Goal: Task Accomplishment & Management: Manage account settings

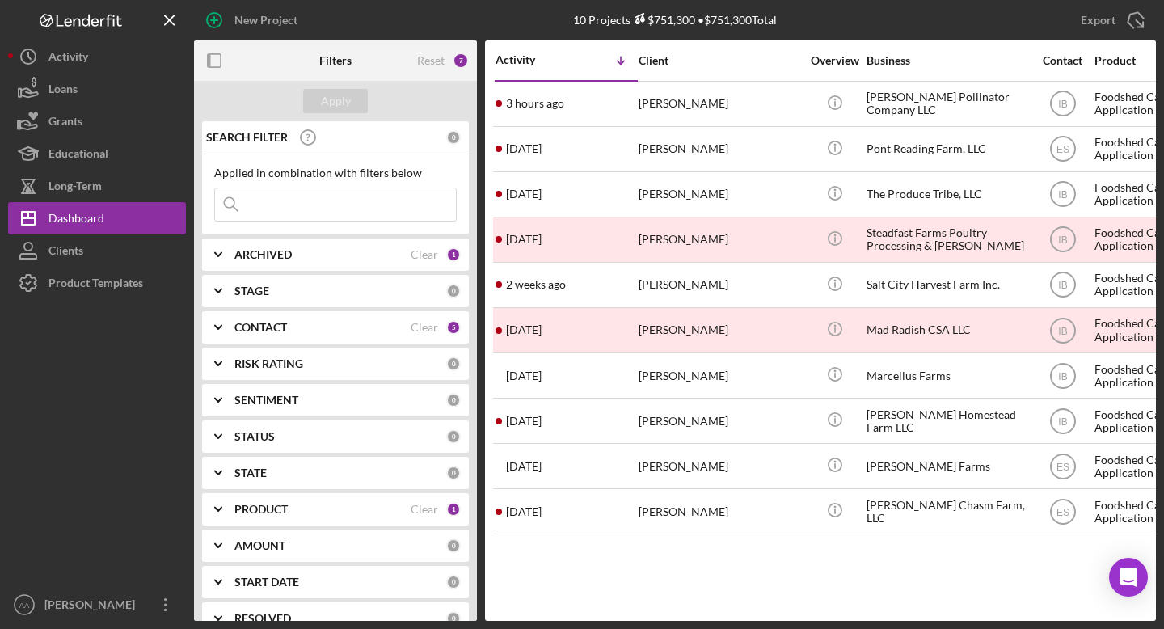
click at [323, 267] on div "ARCHIVED Clear 1" at bounding box center [348, 255] width 226 height 32
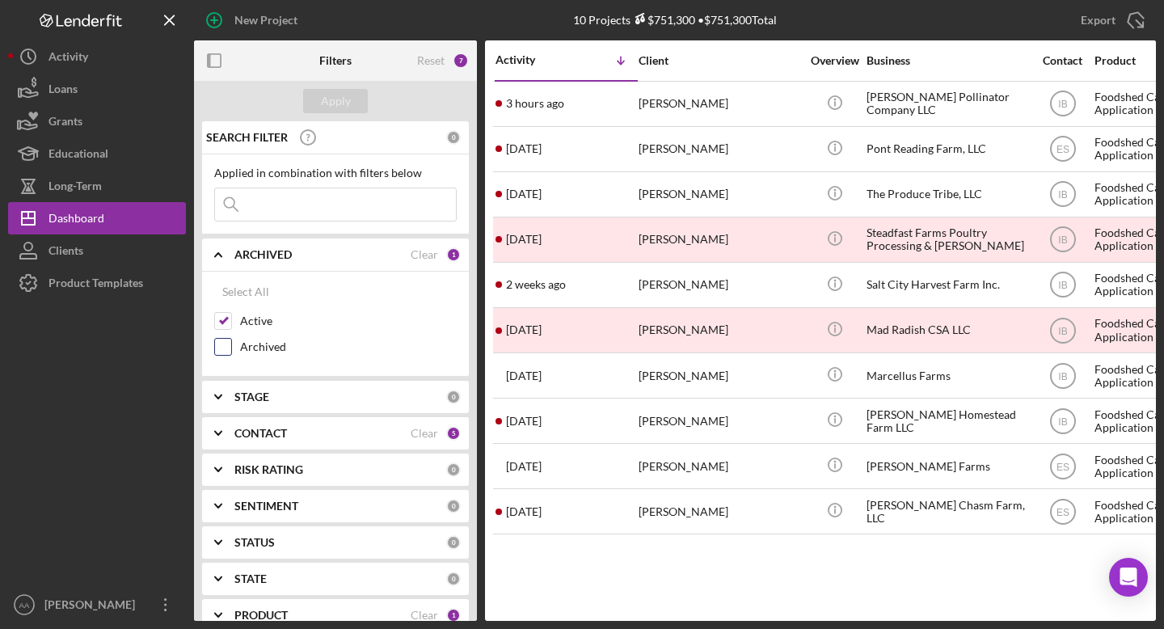
click at [232, 349] on div "Archived" at bounding box center [335, 351] width 243 height 26
click at [225, 351] on input "Archived" at bounding box center [223, 347] width 16 height 16
checkbox input "true"
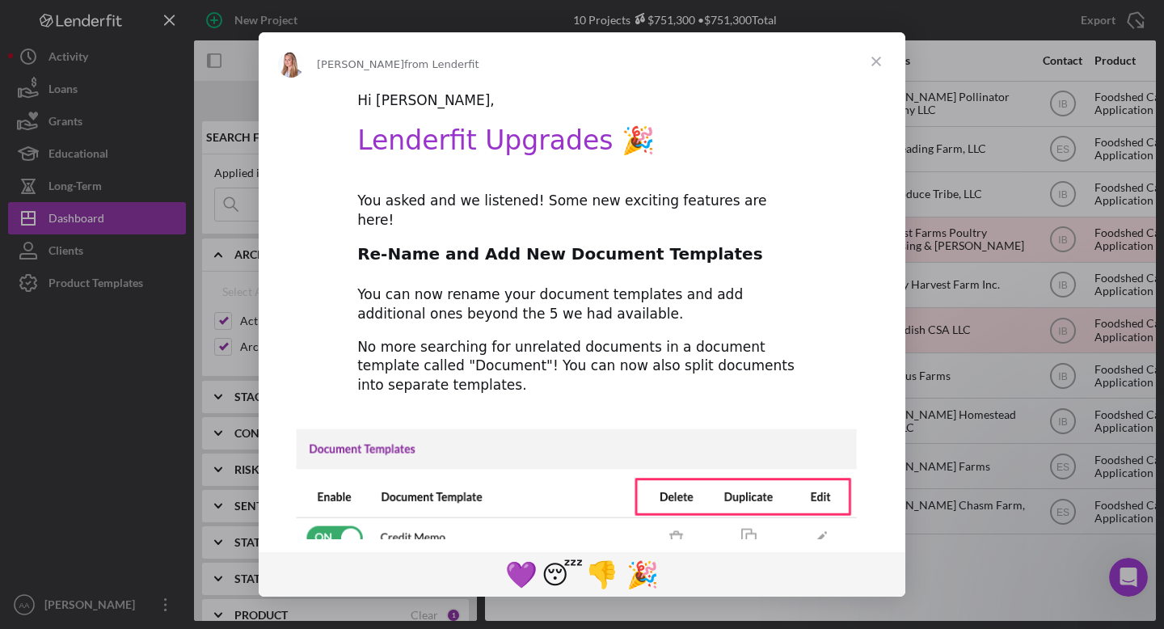
click at [881, 65] on span "Close" at bounding box center [876, 61] width 58 height 58
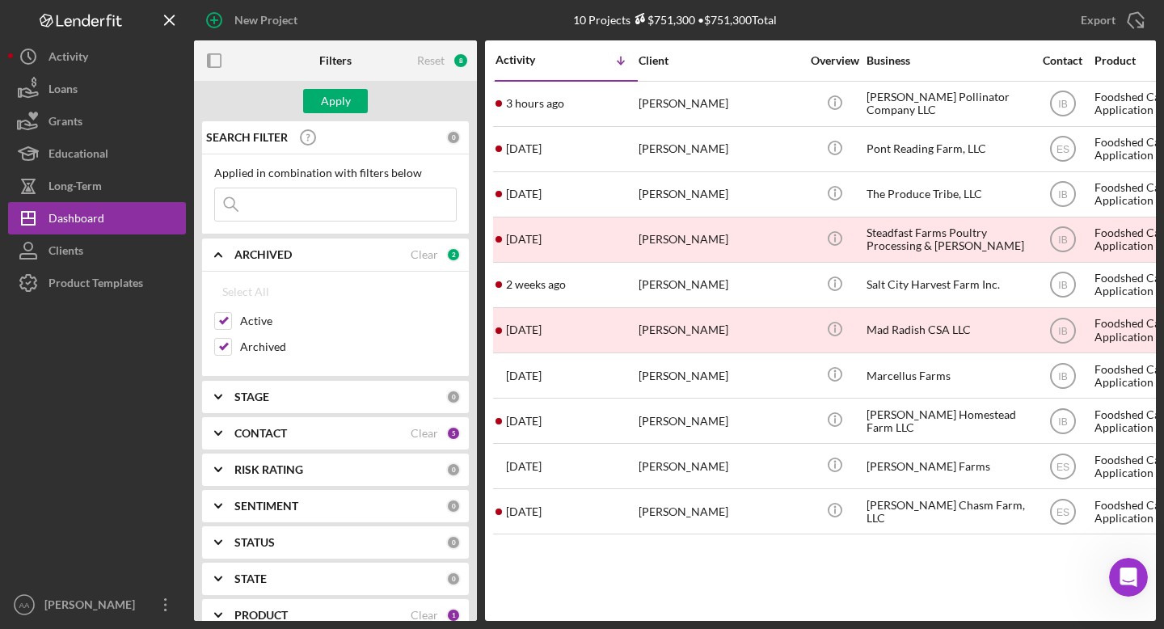
click at [365, 195] on input at bounding box center [335, 204] width 241 height 32
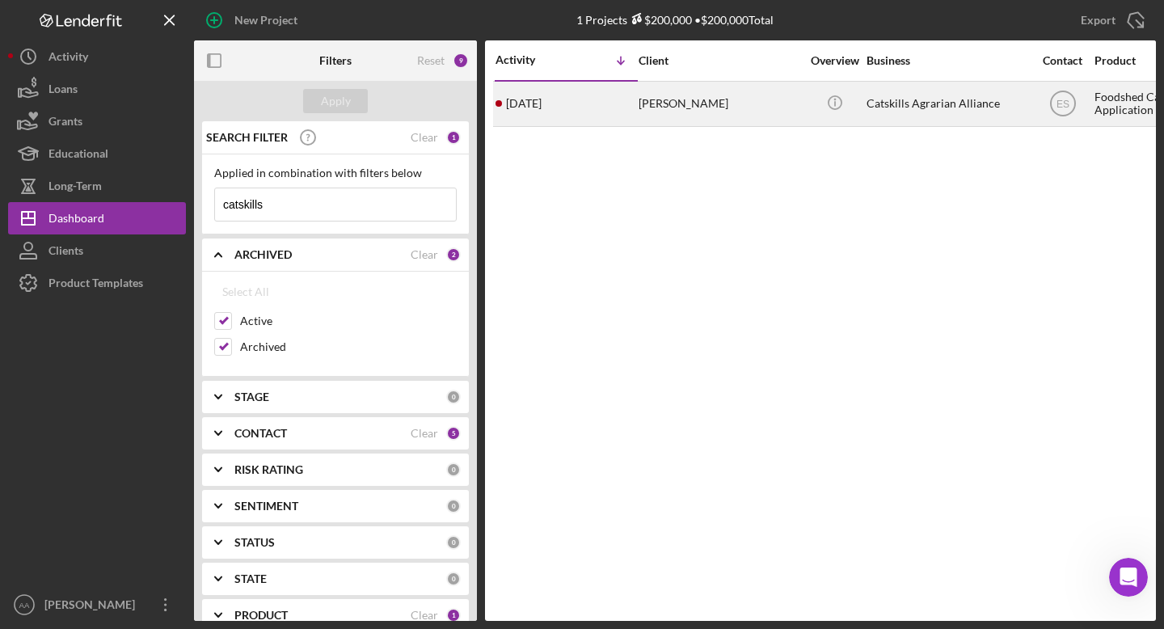
type input "catskills"
click at [718, 104] on div "[PERSON_NAME]" at bounding box center [720, 103] width 162 height 43
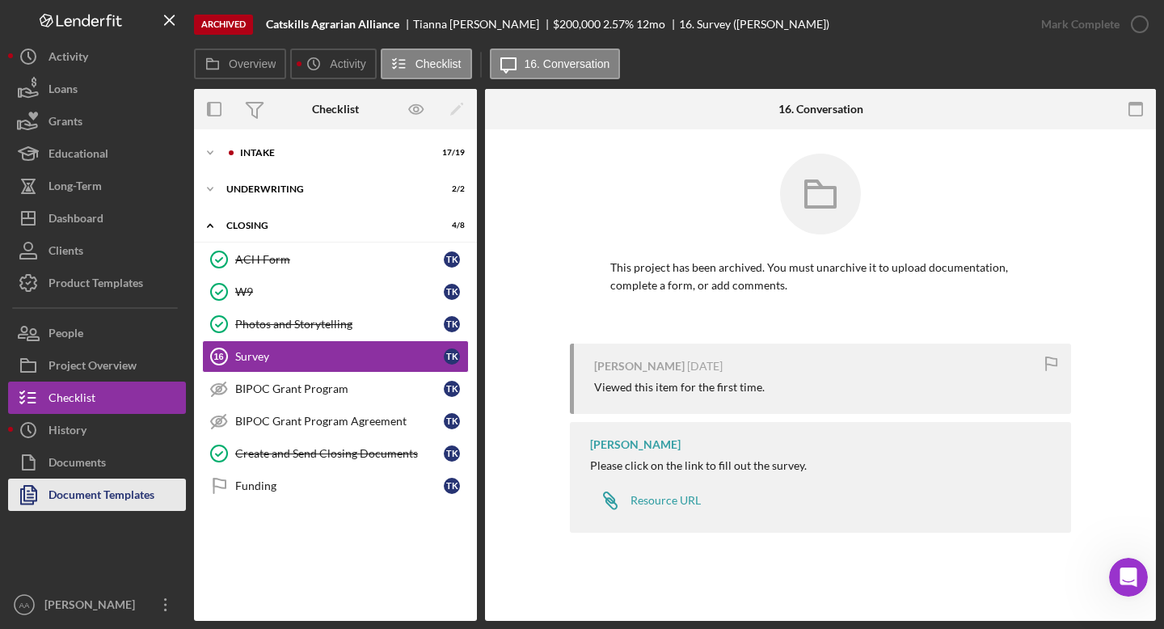
click at [116, 493] on div "Document Templates" at bounding box center [102, 497] width 106 height 36
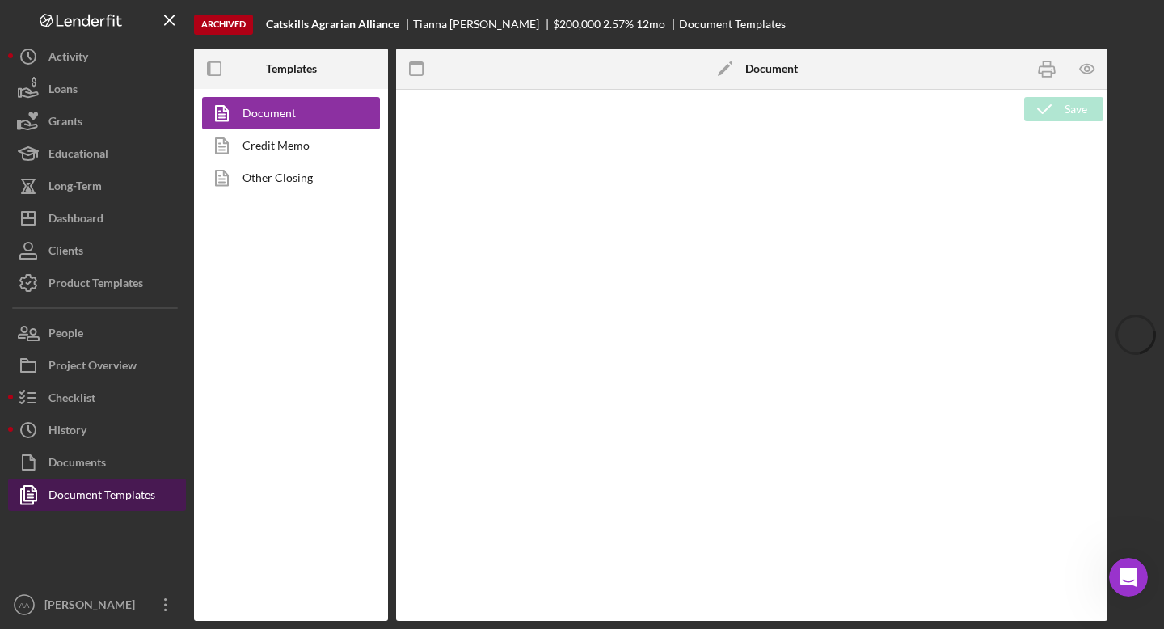
type textarea "<h1 style="text-align: left;">Resource Sheet</h1> <p class="p1">This resource s…"
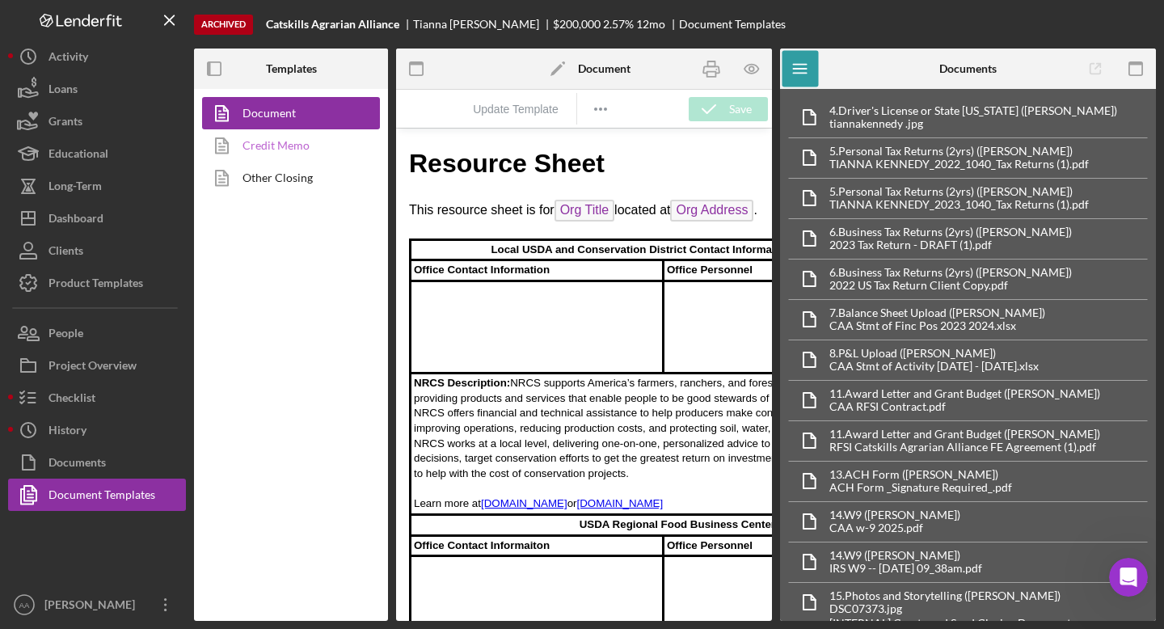
click at [281, 146] on link "Credit Memo" at bounding box center [287, 145] width 170 height 32
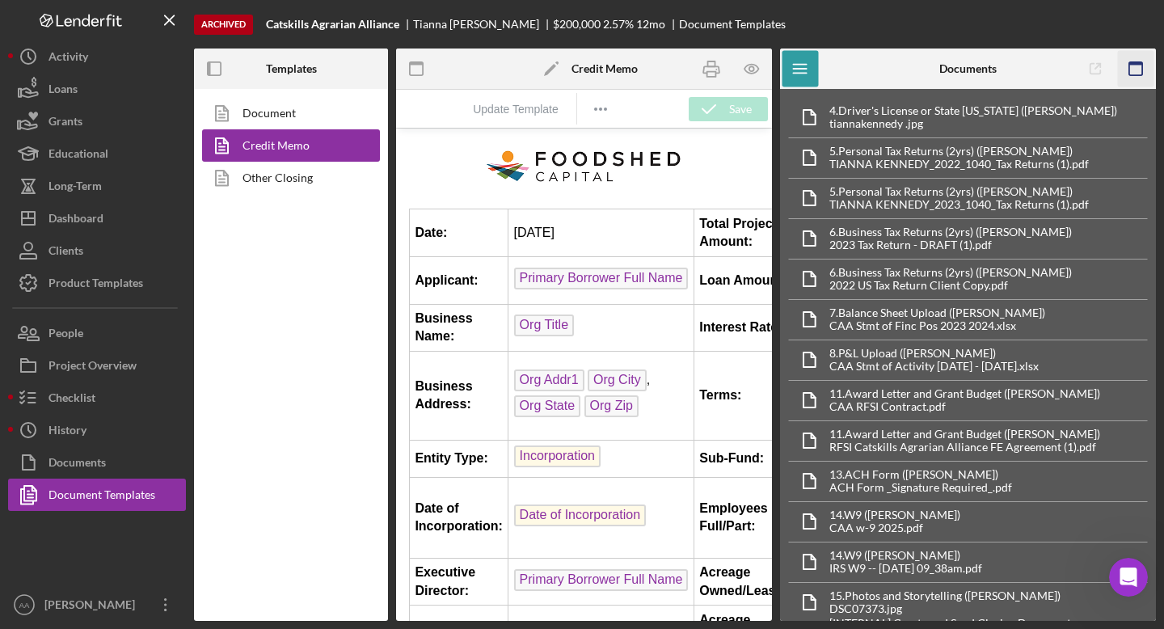
click at [1130, 71] on icon "button" at bounding box center [1136, 69] width 36 height 36
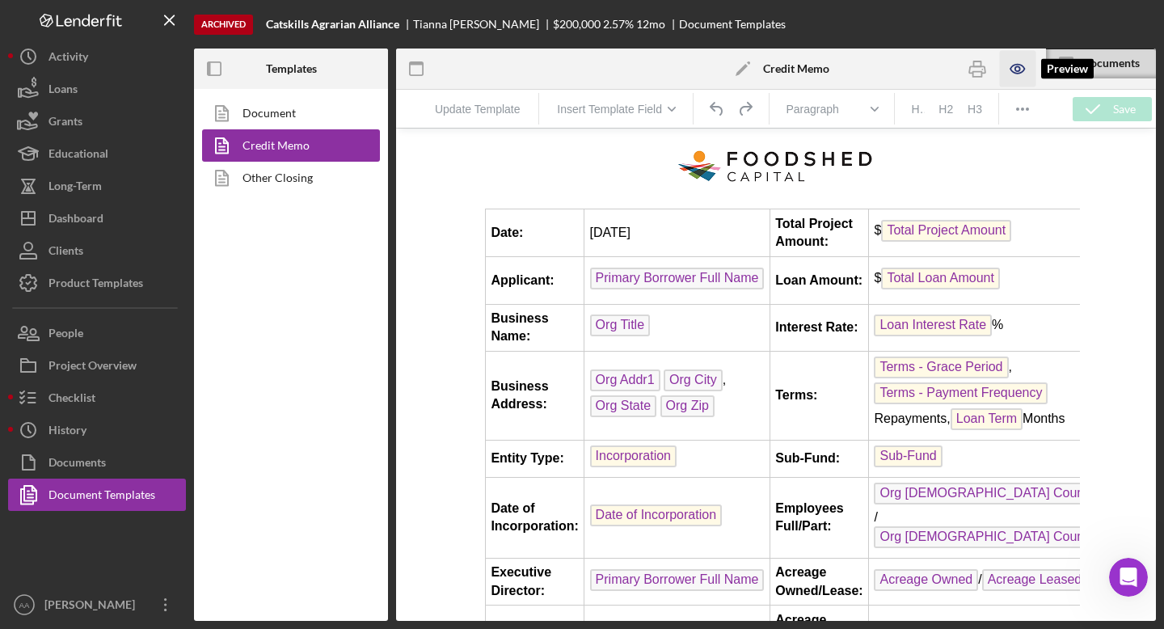
click at [1010, 65] on icon "button" at bounding box center [1017, 69] width 36 height 36
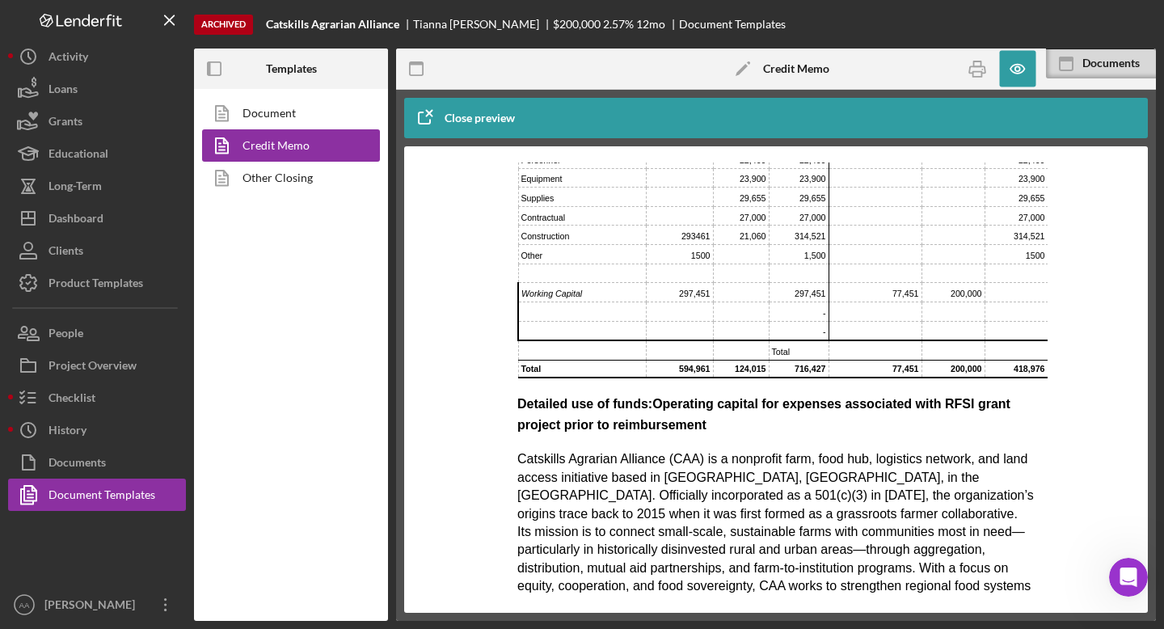
scroll to position [542, 0]
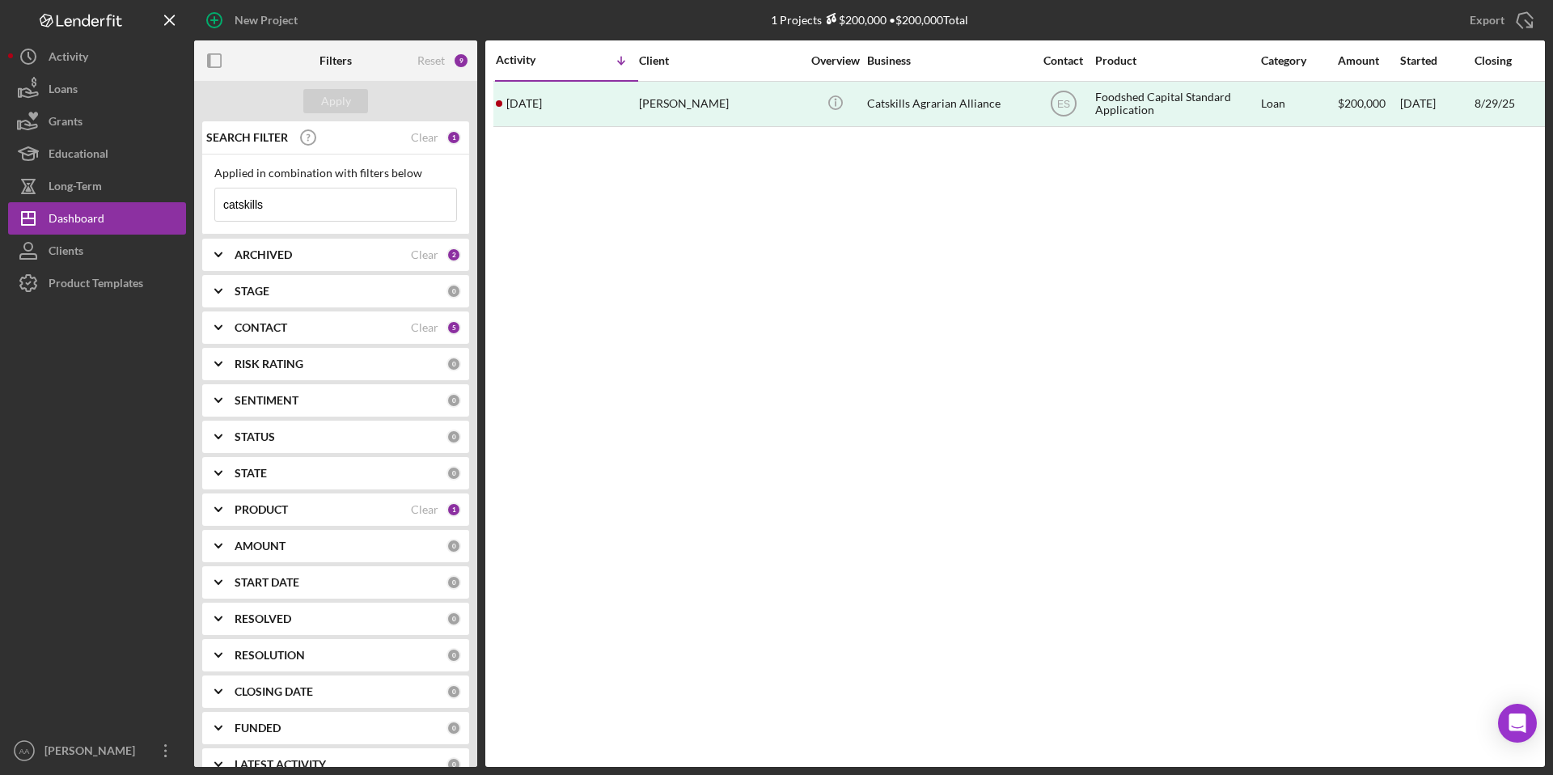
click at [382, 197] on input "catskills" at bounding box center [335, 204] width 241 height 32
click at [373, 253] on div "ARCHIVED" at bounding box center [323, 254] width 176 height 13
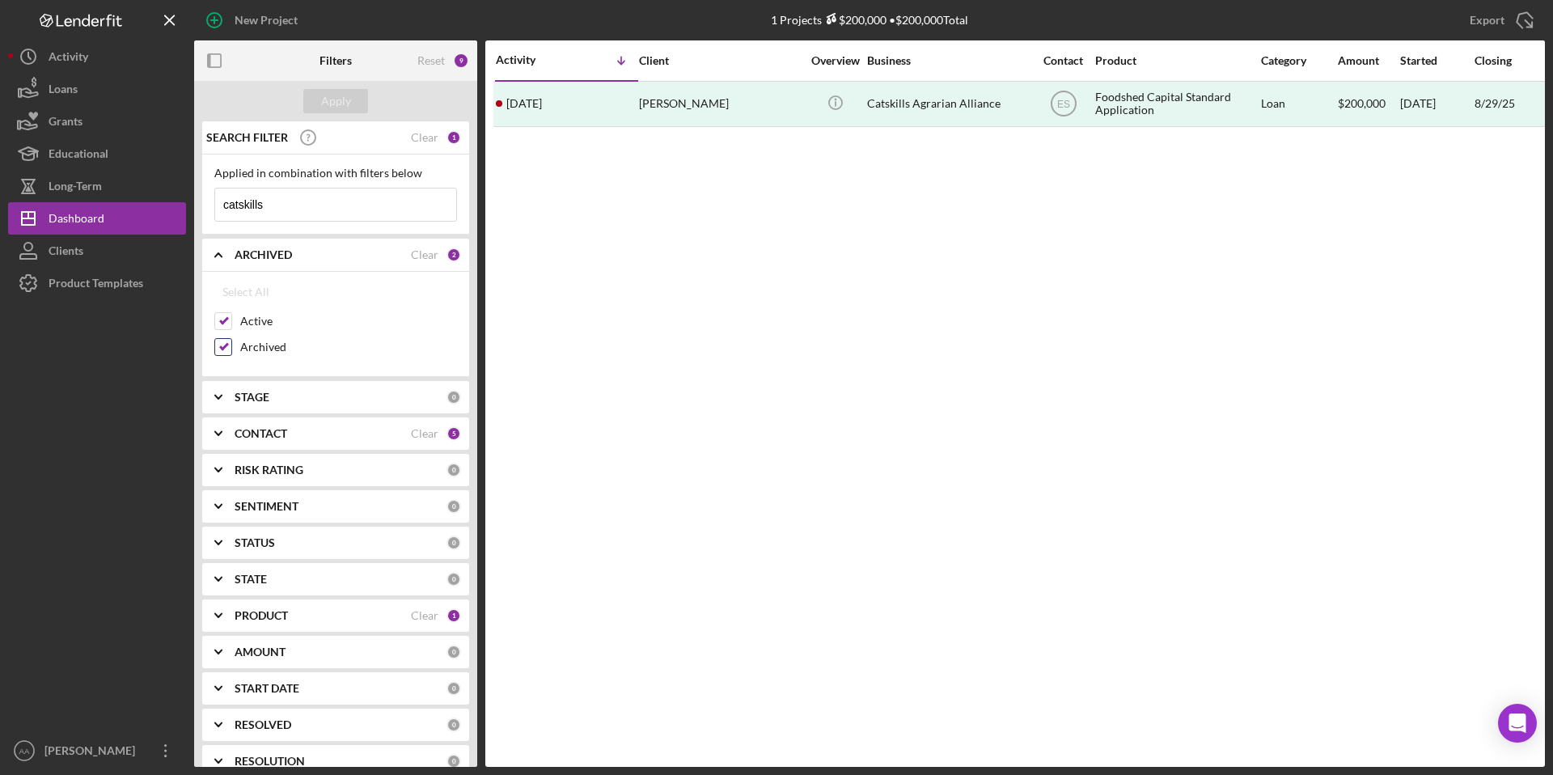
click at [231, 350] on div at bounding box center [223, 347] width 18 height 18
click at [219, 345] on input "Archived" at bounding box center [223, 347] width 16 height 16
checkbox input "false"
click at [315, 213] on input "catskills" at bounding box center [335, 204] width 241 height 32
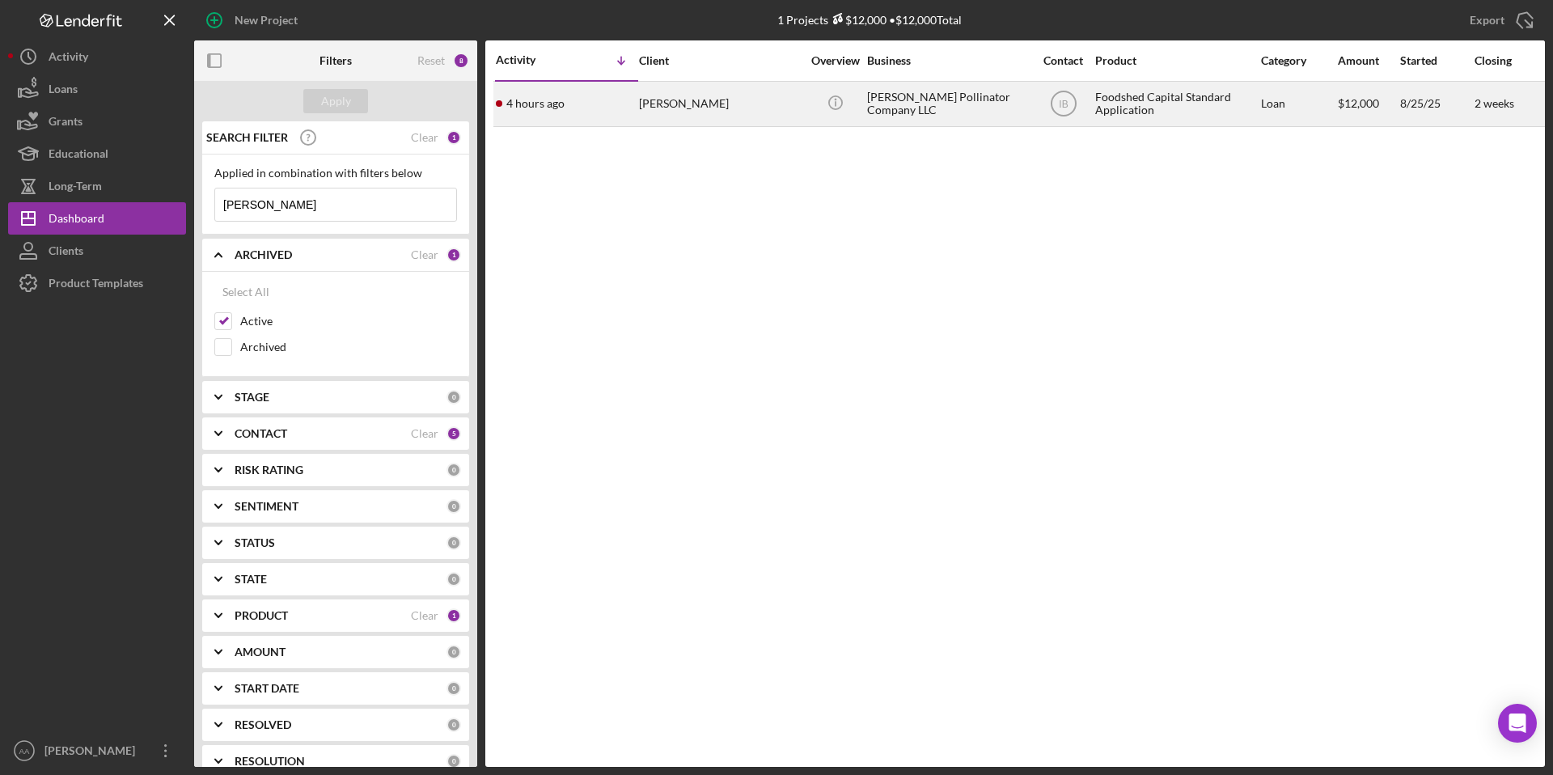
type input "siller"
click at [927, 117] on div "[PERSON_NAME] Pollinator Company LLC" at bounding box center [948, 103] width 162 height 43
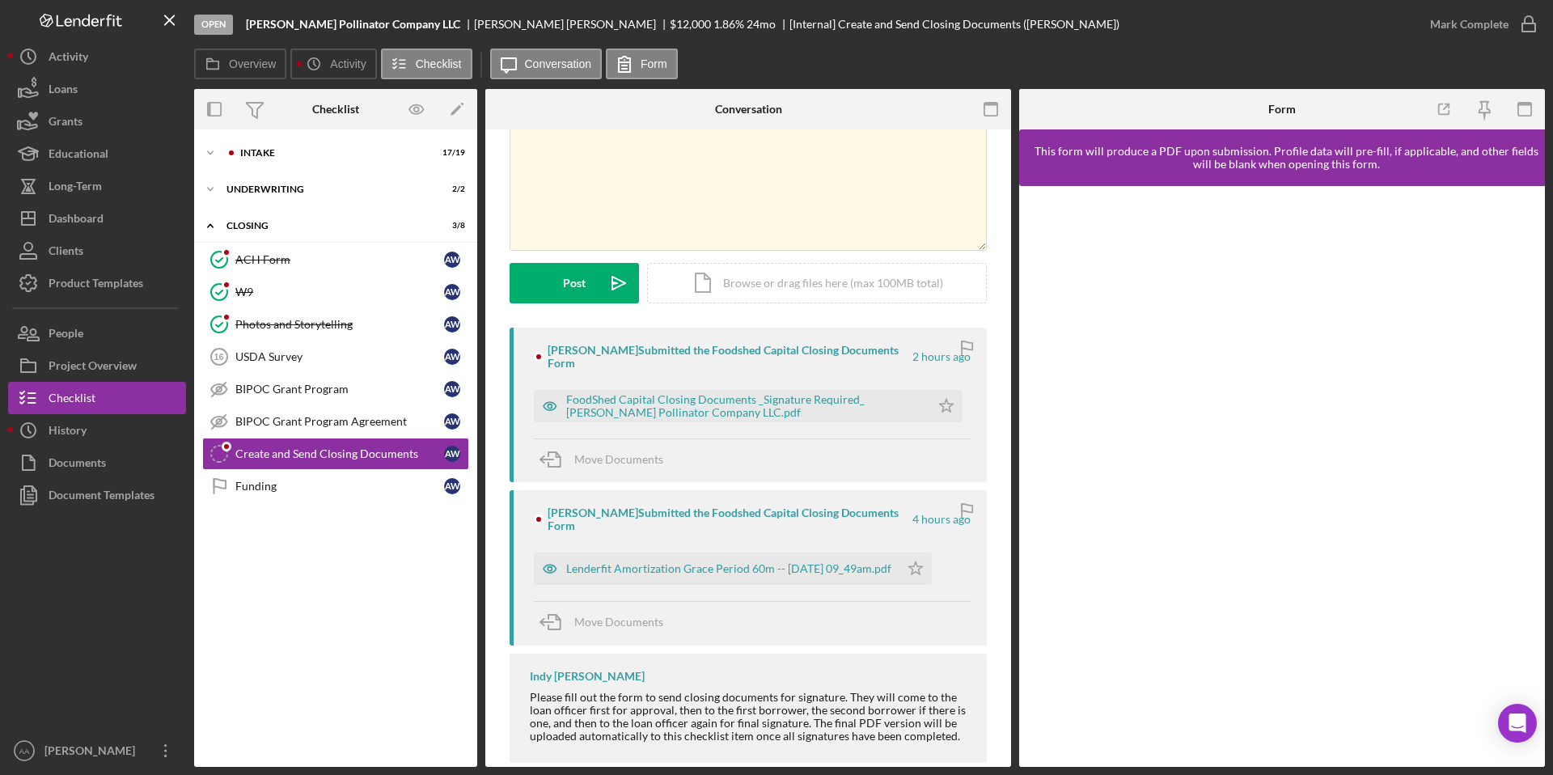
scroll to position [100, 0]
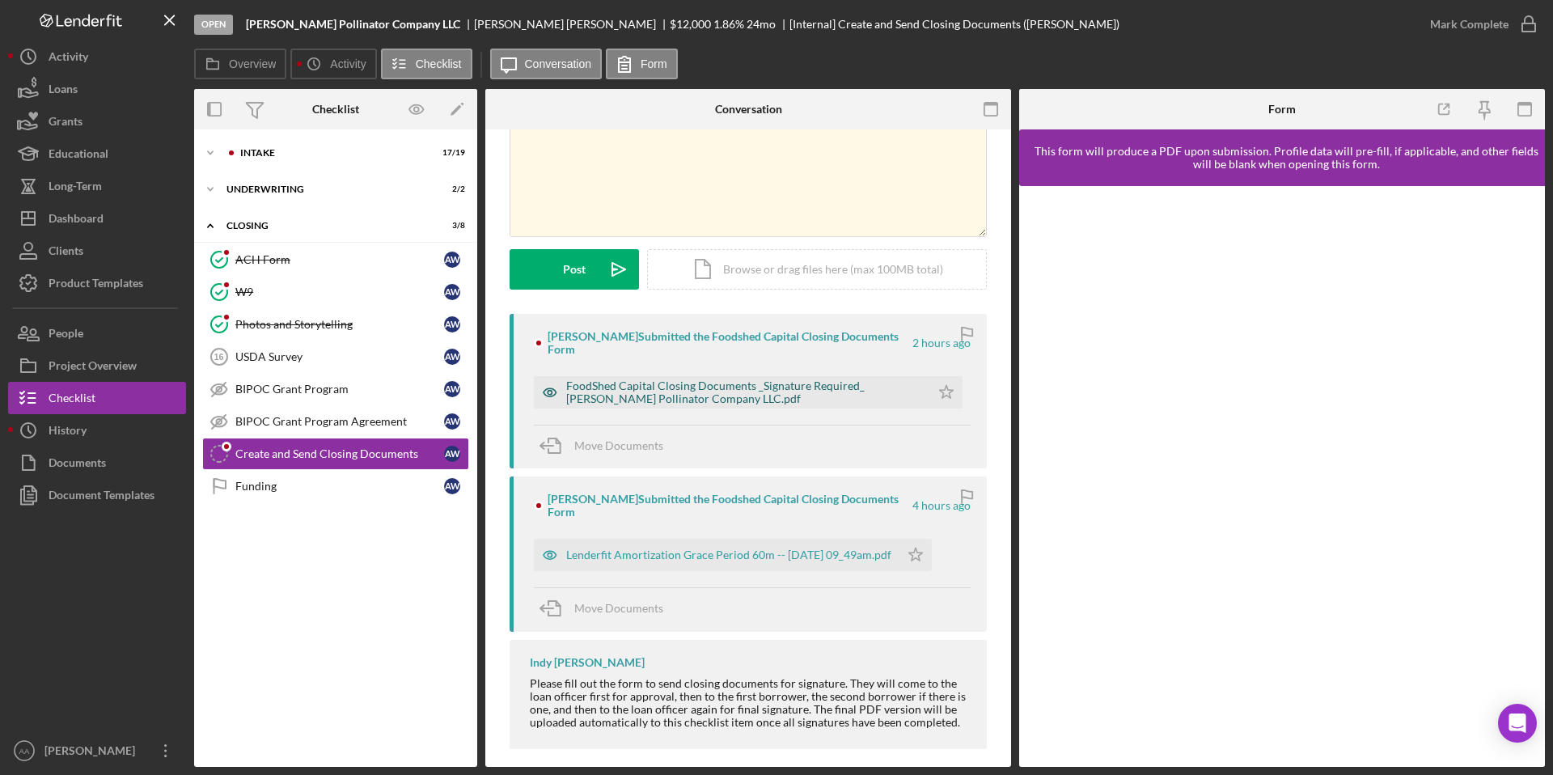
click at [880, 391] on div "FoodShed Capital Closing Documents _Signature Required_ Siller Pollinator Compa…" at bounding box center [744, 392] width 356 height 26
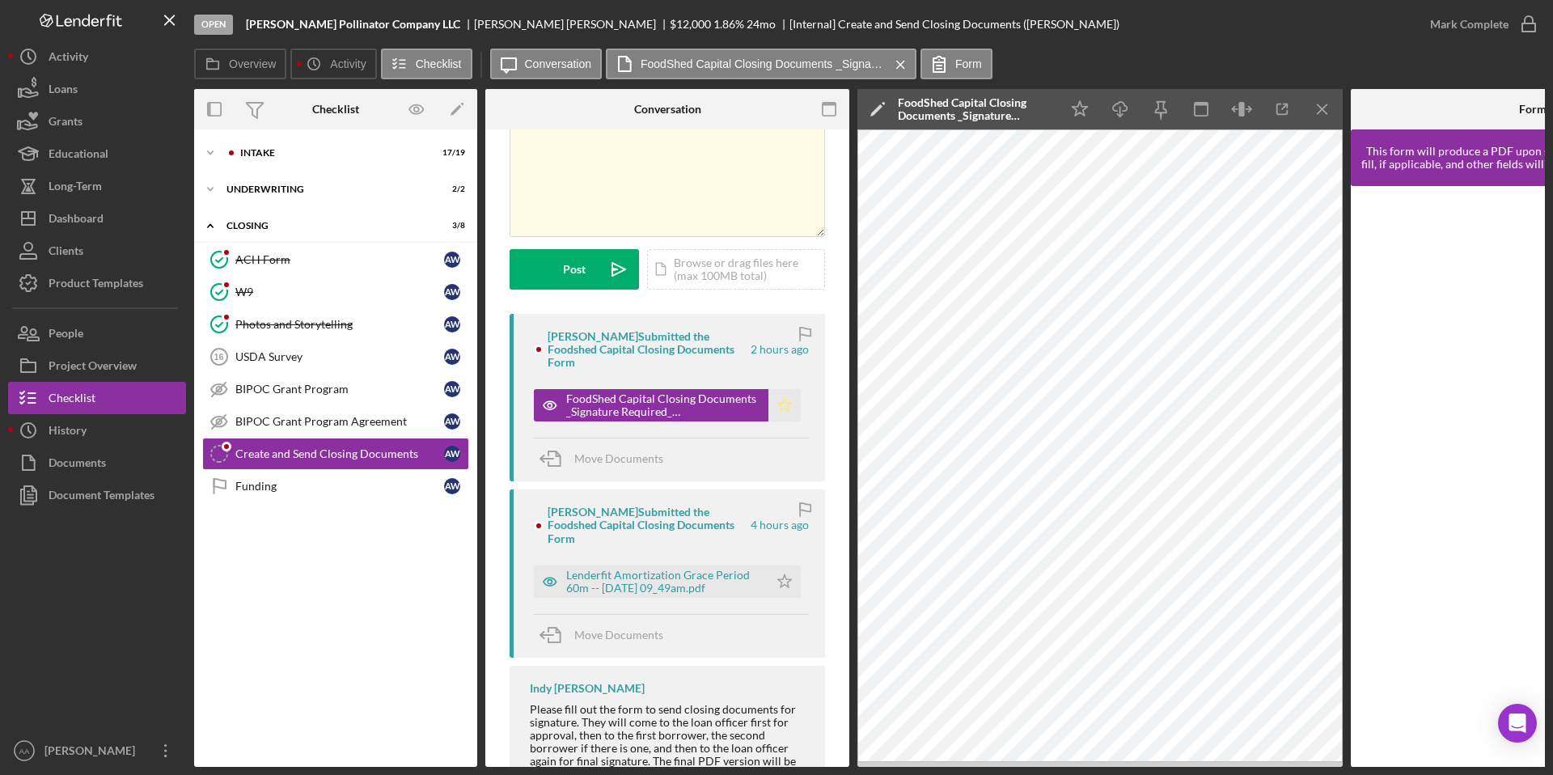
click at [784, 405] on icon "Icon/Star" at bounding box center [784, 405] width 32 height 32
click at [368, 326] on div "Photos and Storytelling" at bounding box center [339, 324] width 209 height 13
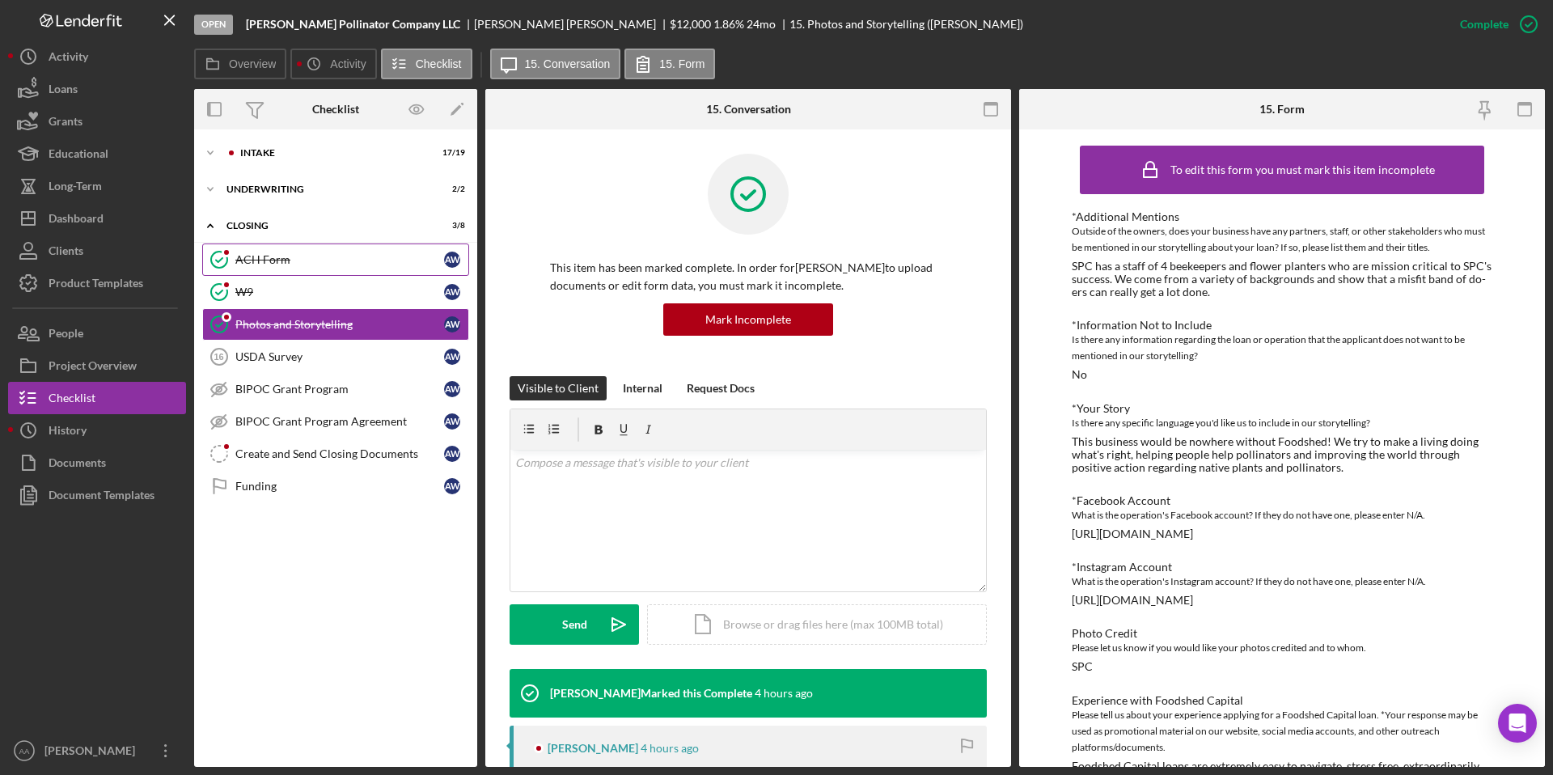
click at [372, 272] on link "ACH Form ACH Form A W" at bounding box center [335, 259] width 267 height 32
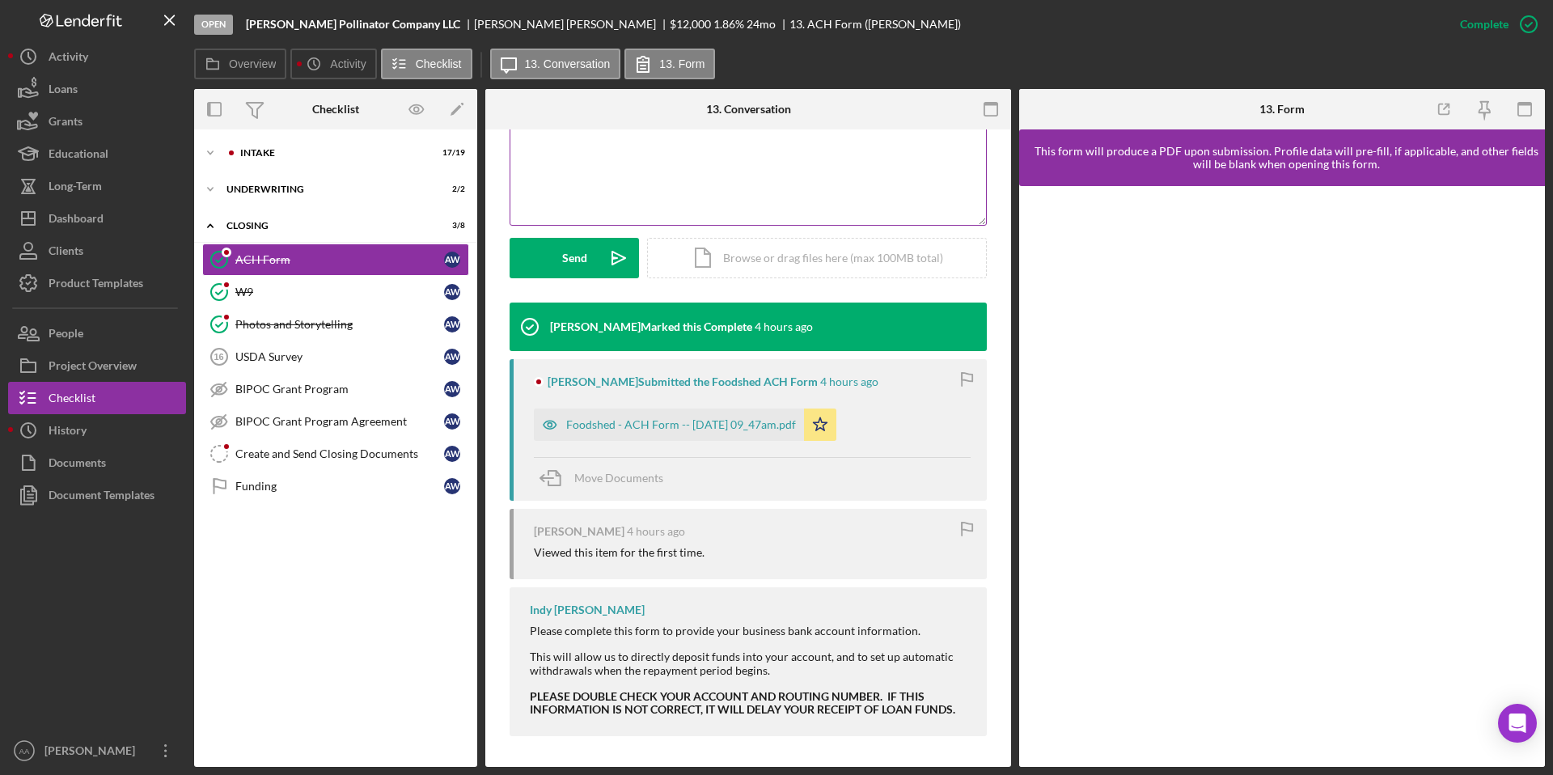
scroll to position [367, 0]
click at [703, 424] on div "Foodshed - ACH Form -- 2025-09-25 09_47am.pdf" at bounding box center [681, 423] width 230 height 13
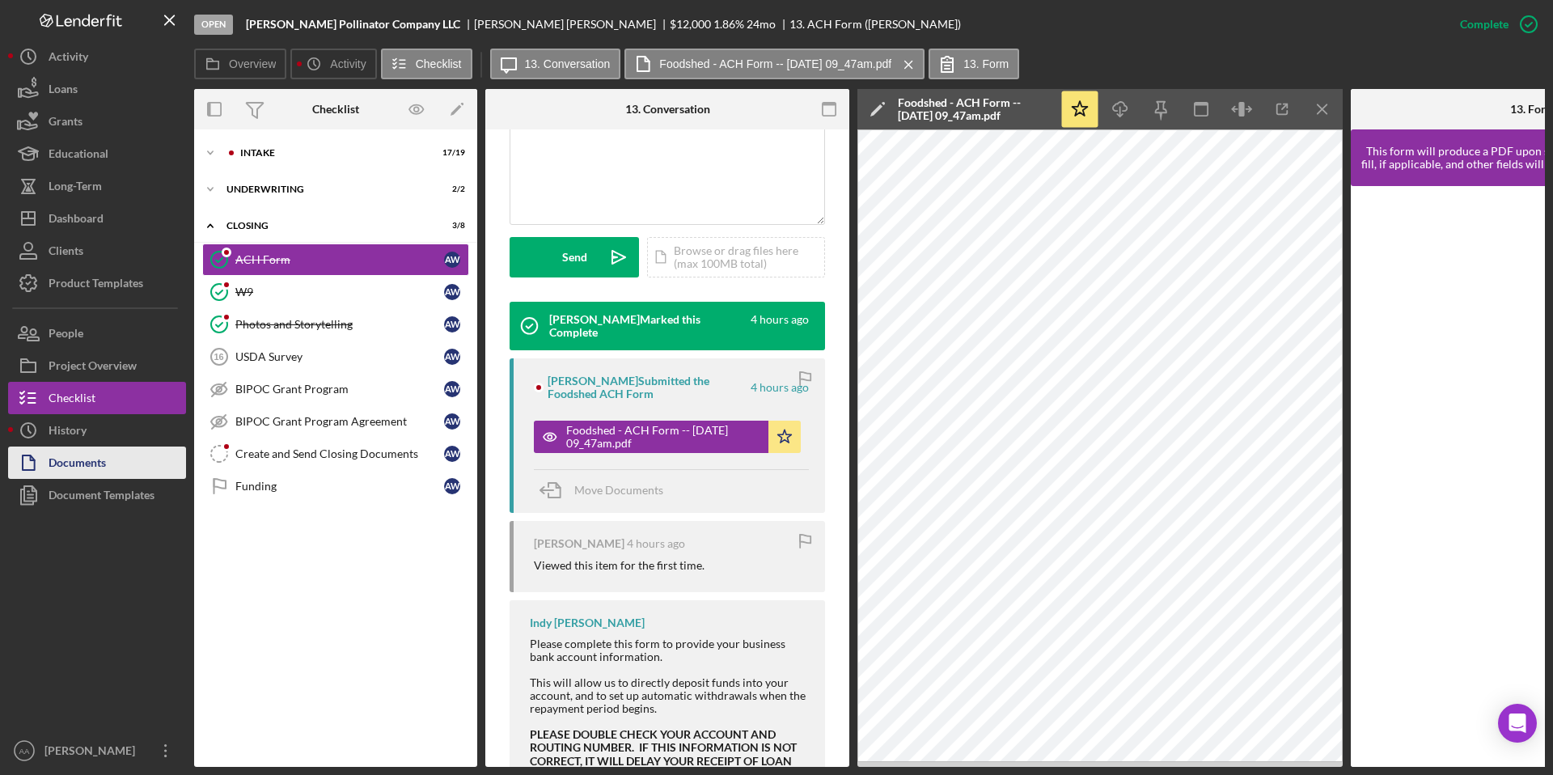
click at [93, 458] on div "Documents" at bounding box center [77, 464] width 57 height 36
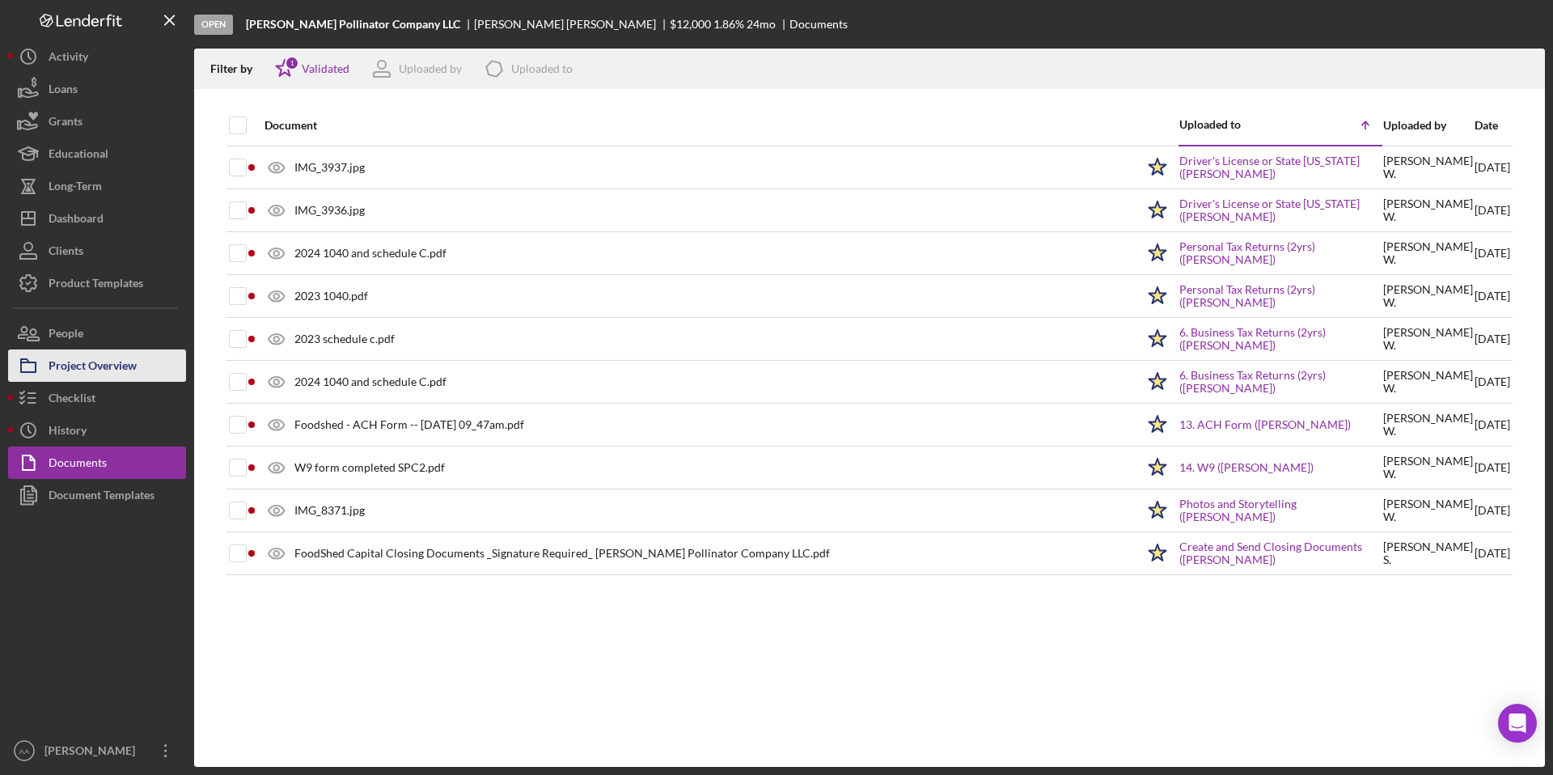
click at [119, 369] on div "Project Overview" at bounding box center [93, 367] width 88 height 36
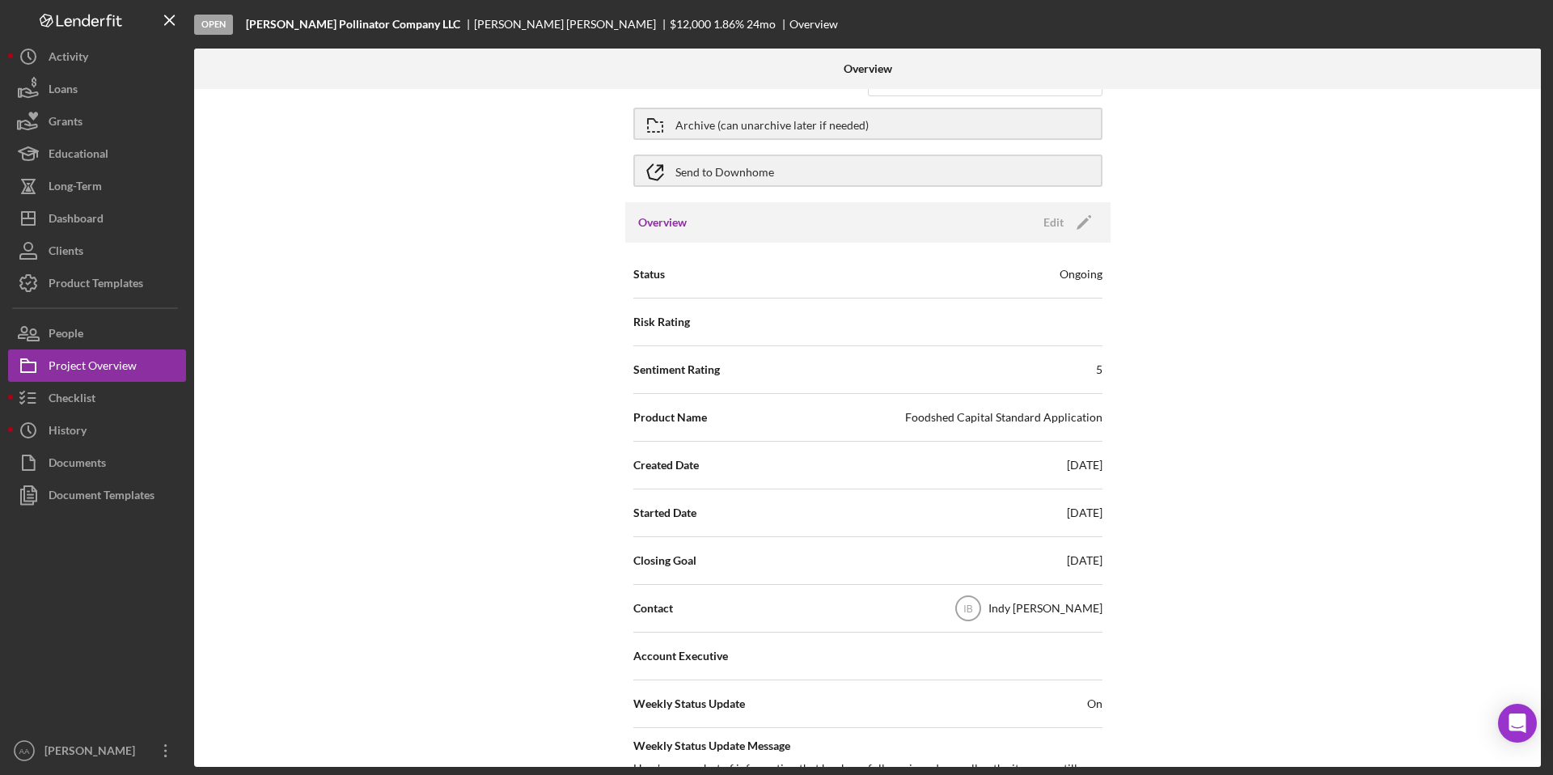
scroll to position [62, 0]
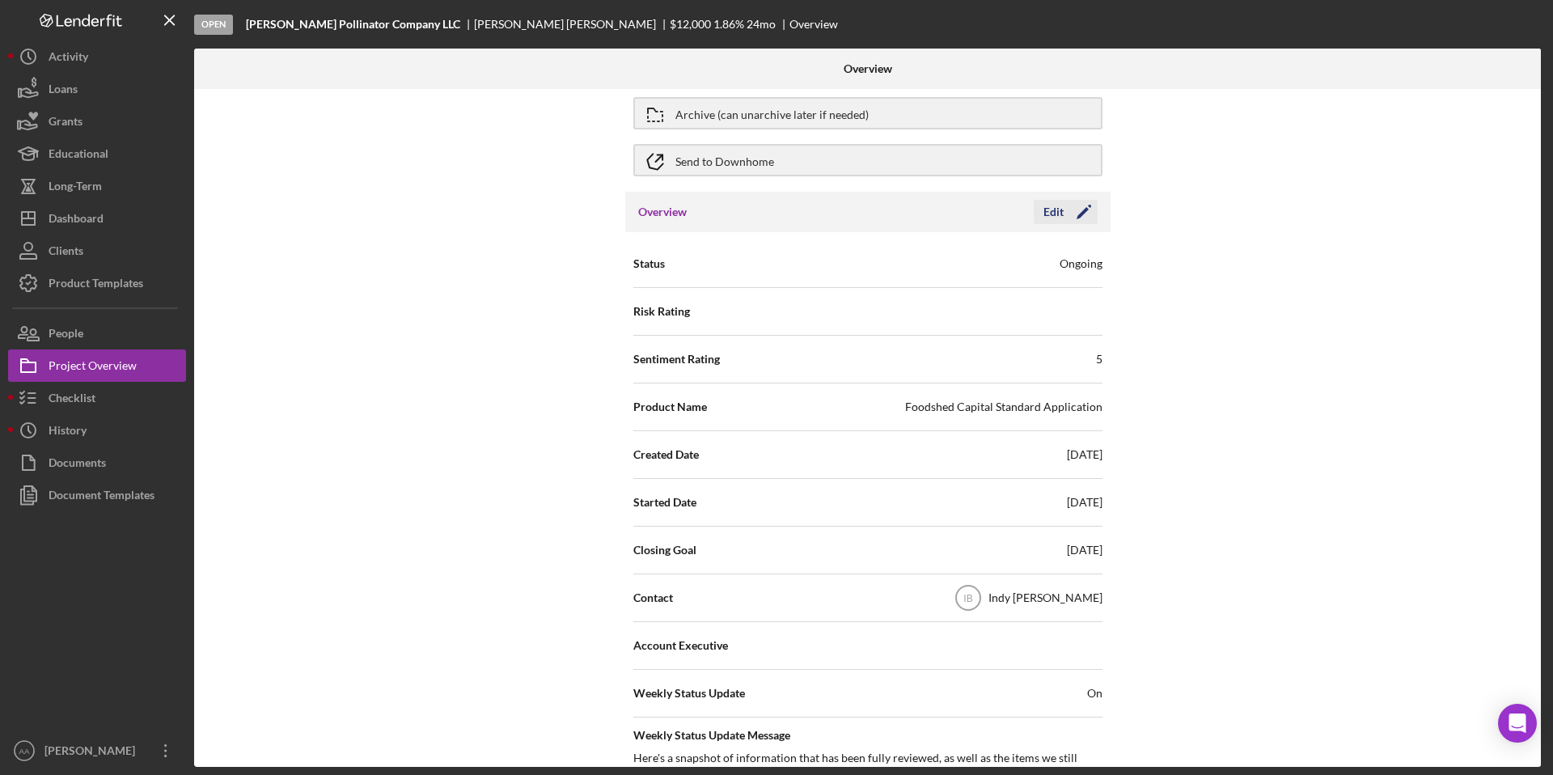
click at [1071, 216] on icon "Icon/Edit" at bounding box center [1083, 212] width 40 height 40
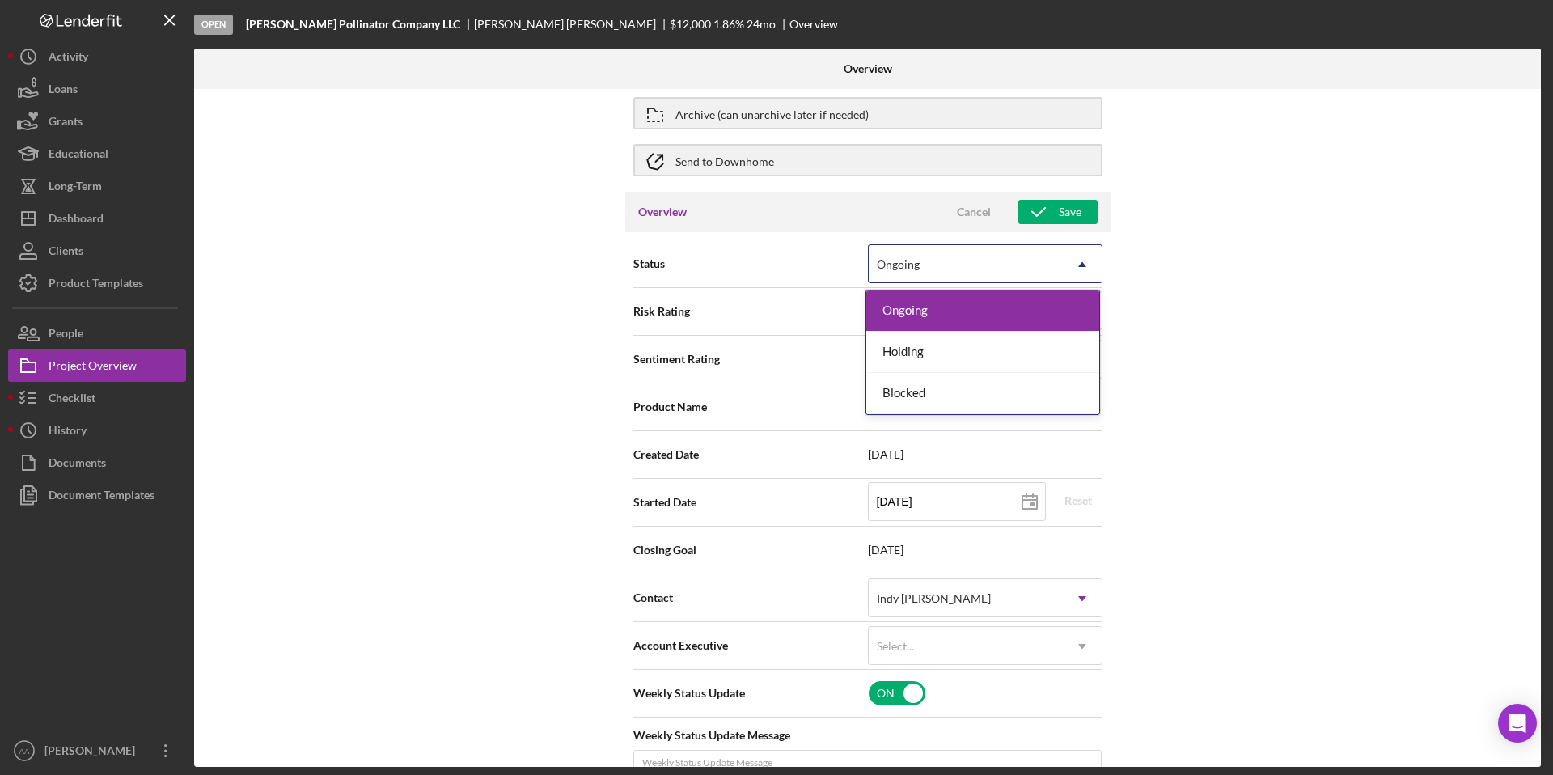
click at [1028, 254] on div "Ongoing" at bounding box center [965, 264] width 194 height 37
click at [1150, 252] on div "Internal Workflow Stage Open Icon/Dropdown Arrow Archive (can unarchive later i…" at bounding box center [867, 428] width 1346 height 678
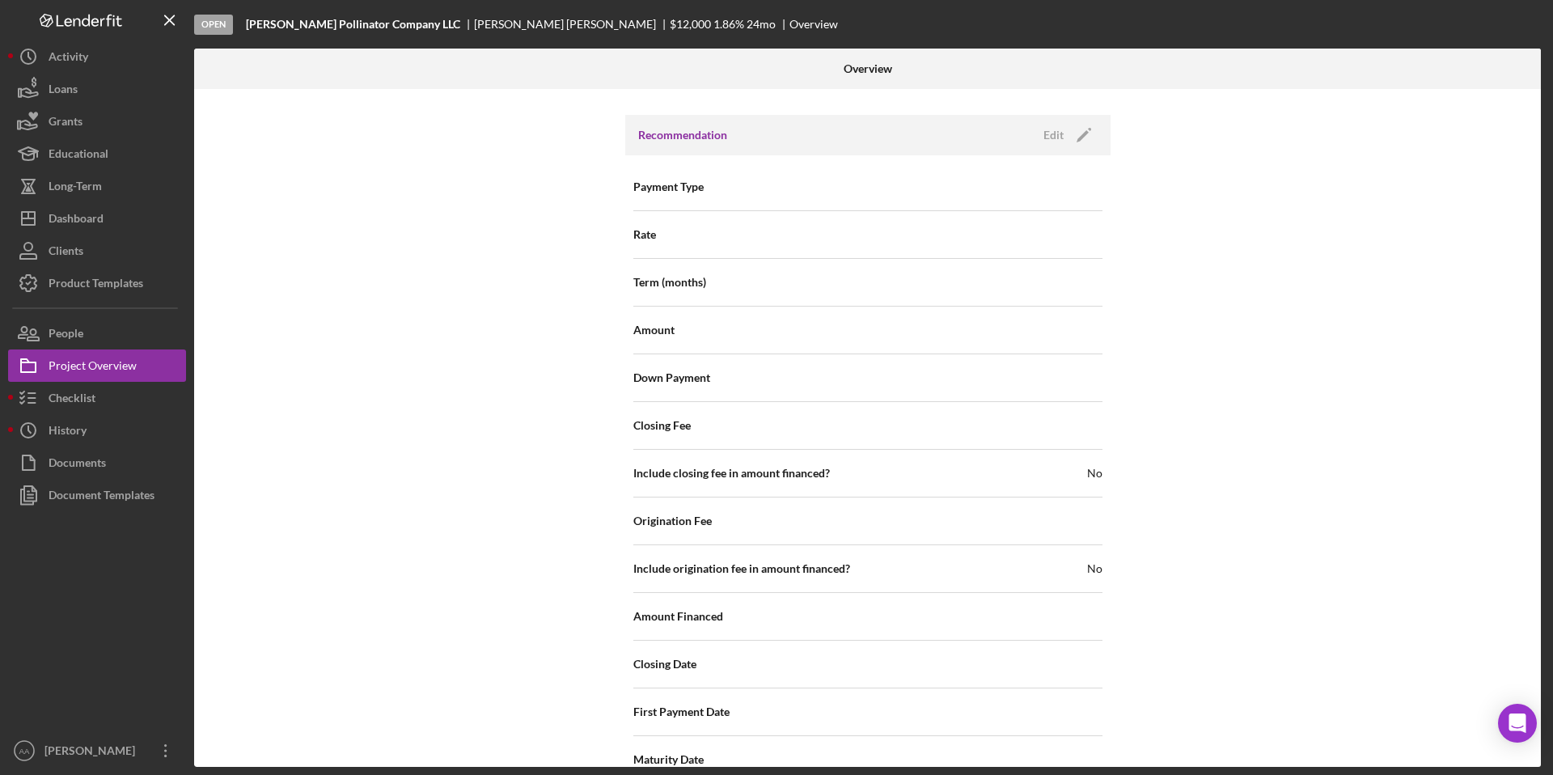
scroll to position [1656, 0]
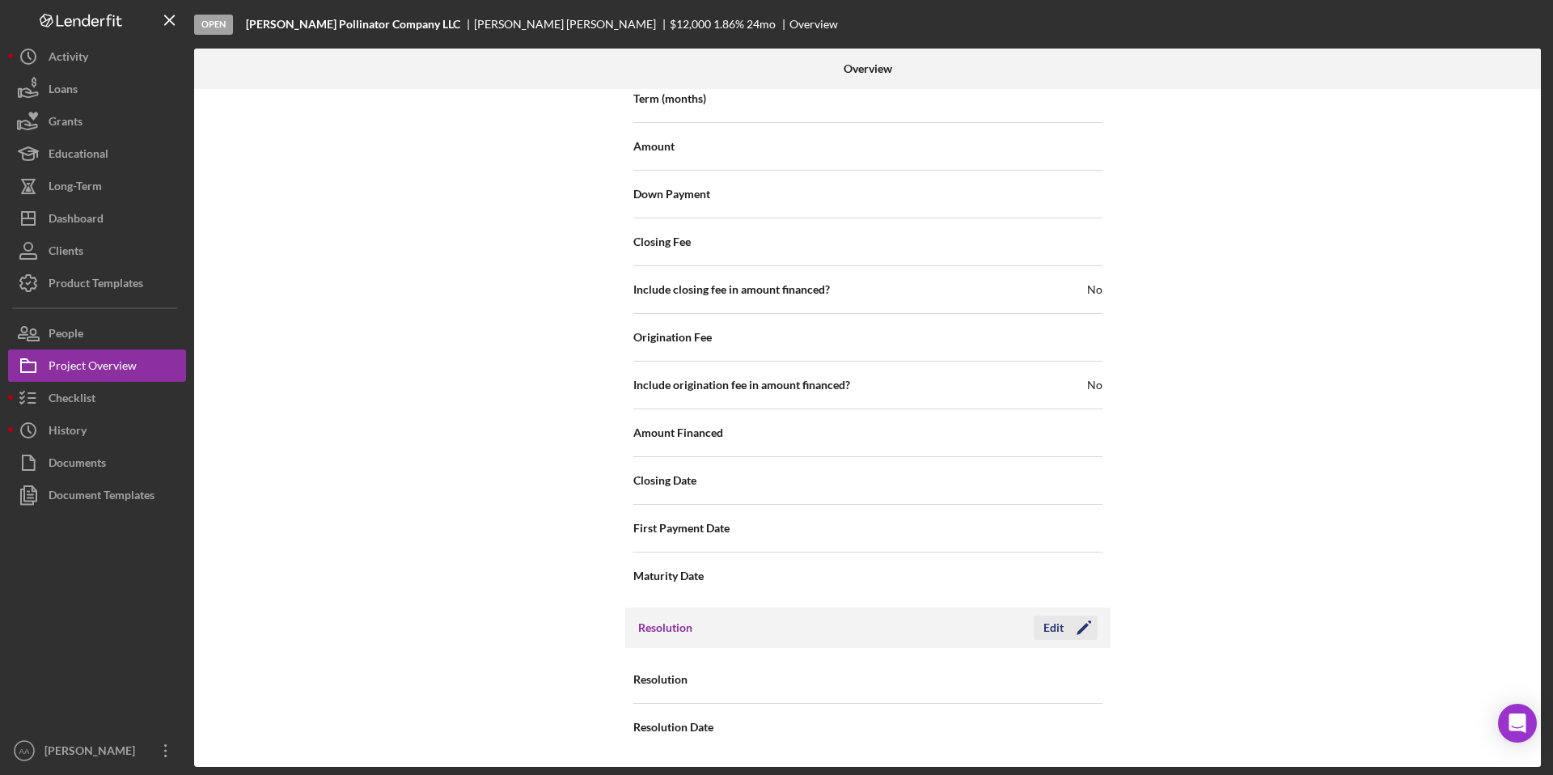
click at [1049, 625] on div "Edit" at bounding box center [1053, 627] width 20 height 24
click at [1007, 669] on div "Select..." at bounding box center [965, 679] width 194 height 37
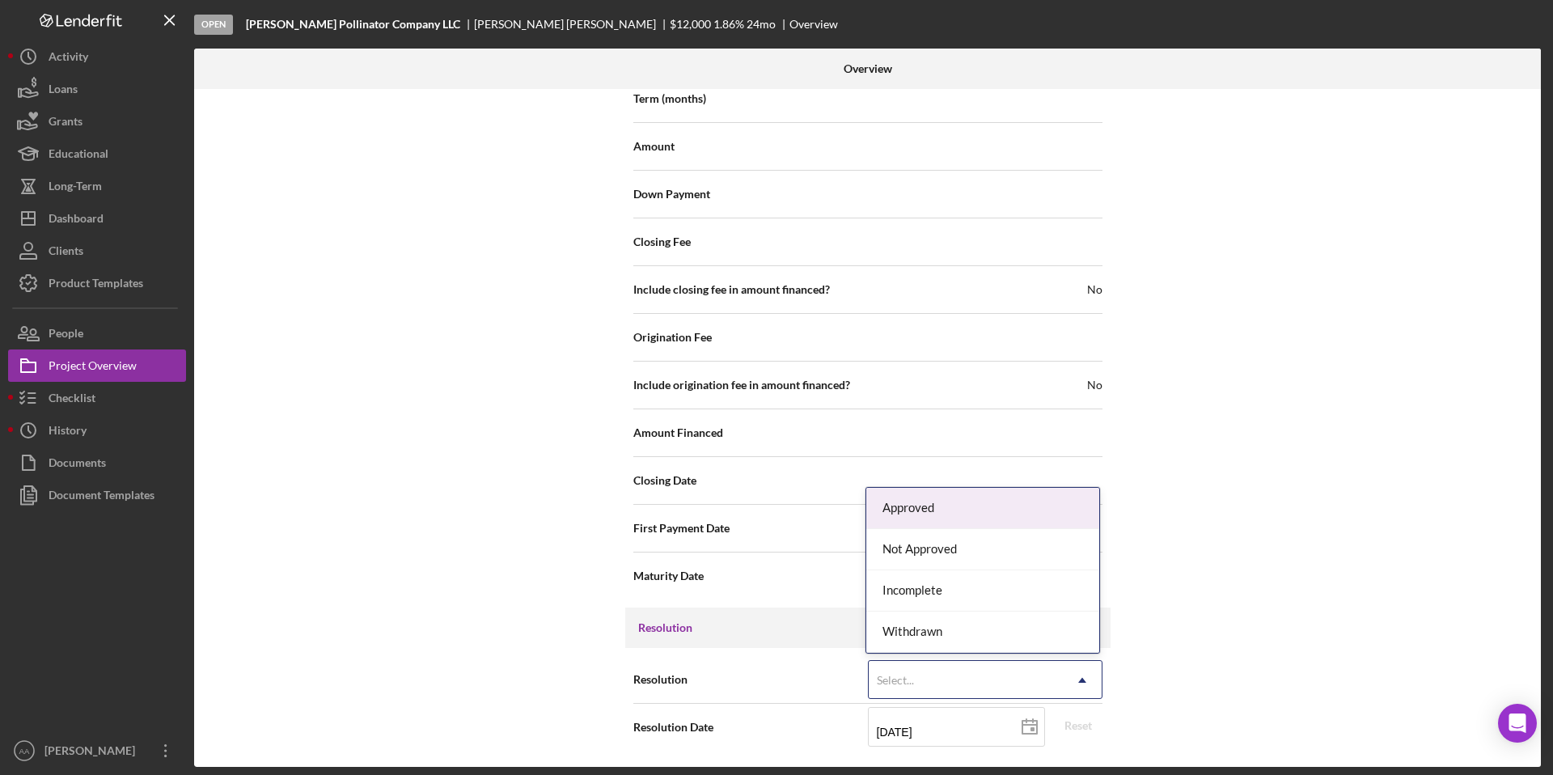
click at [1038, 513] on div "Approved" at bounding box center [982, 508] width 233 height 41
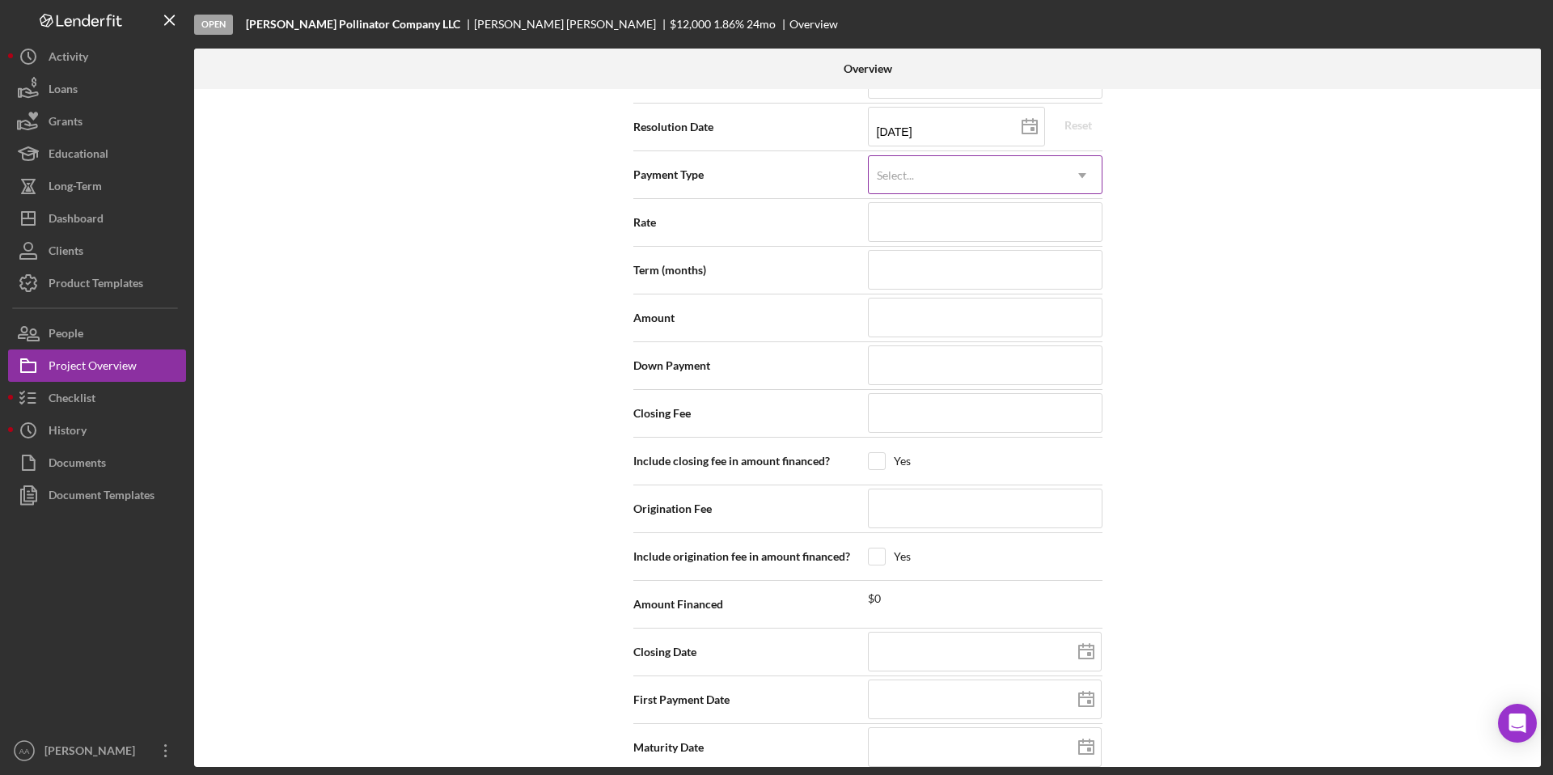
scroll to position [2276, 0]
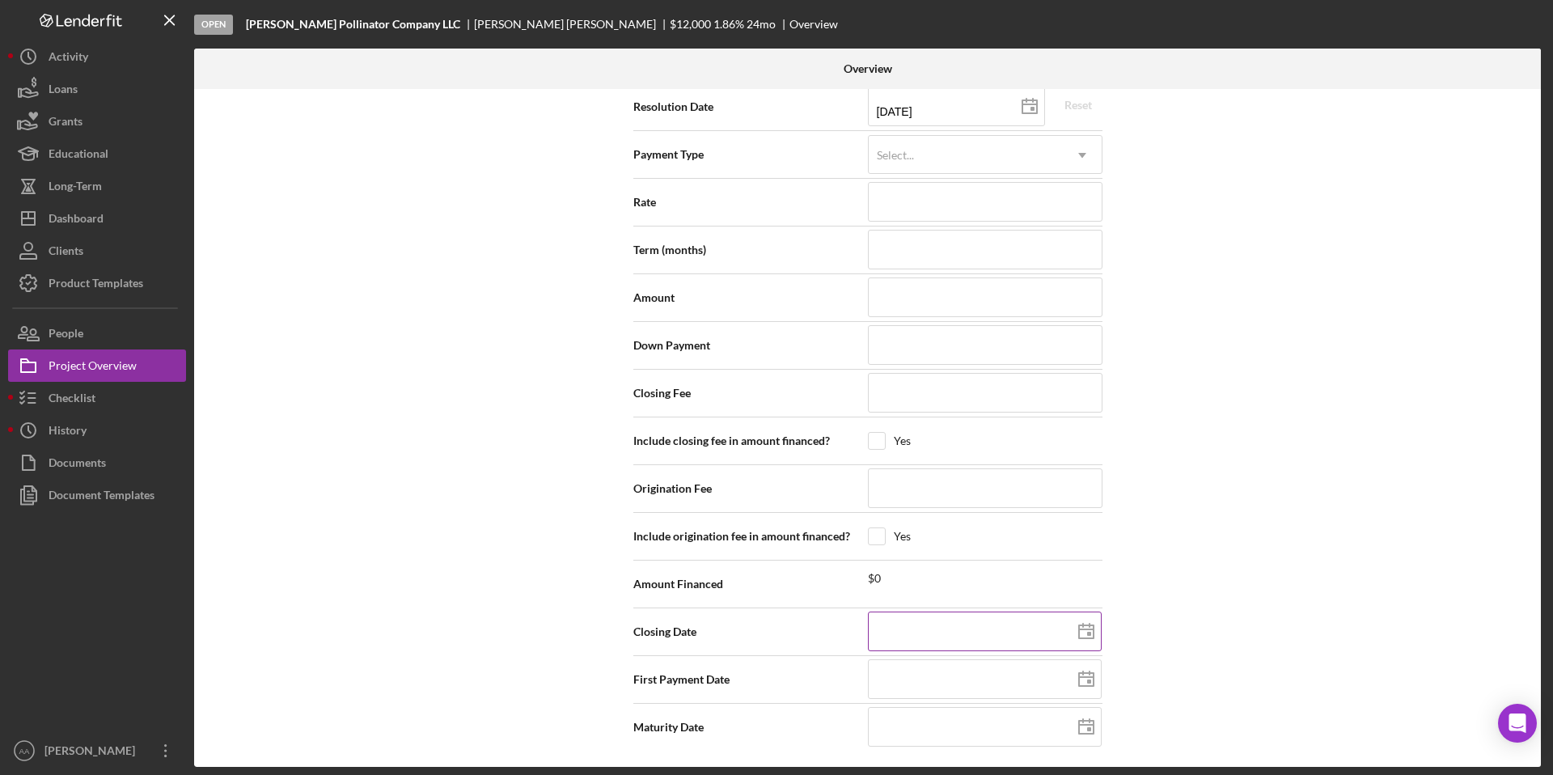
click at [929, 622] on input at bounding box center [985, 630] width 234 height 39
click at [889, 289] on input at bounding box center [985, 296] width 235 height 39
type input "$1"
type input "$12"
type input "$120"
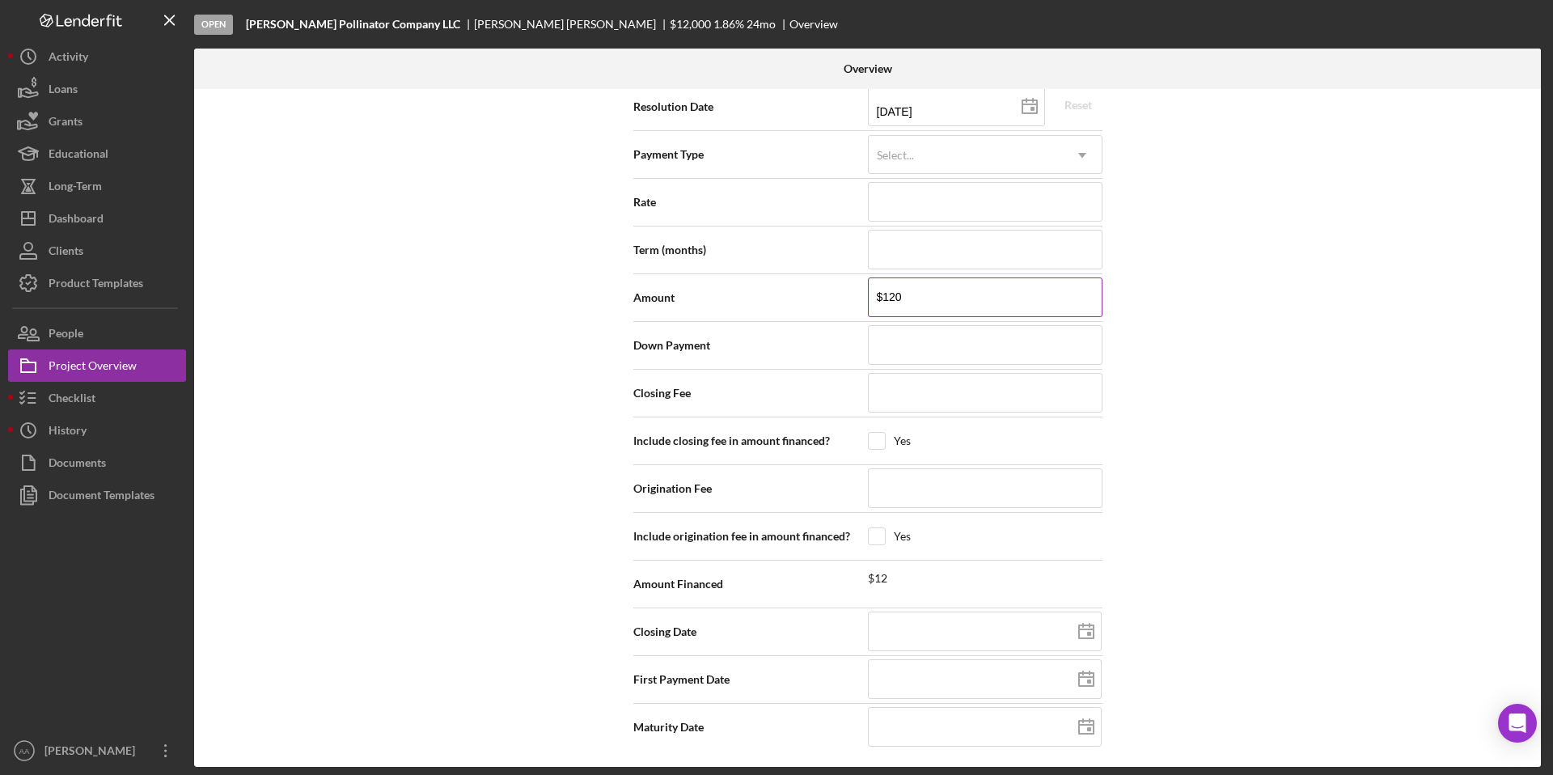
type input "$1,200"
type input "$12,000"
click at [1370, 293] on div "Internal Workflow Stage Open Icon/Dropdown Arrow Archive (can unarchive later i…" at bounding box center [867, 428] width 1346 height 678
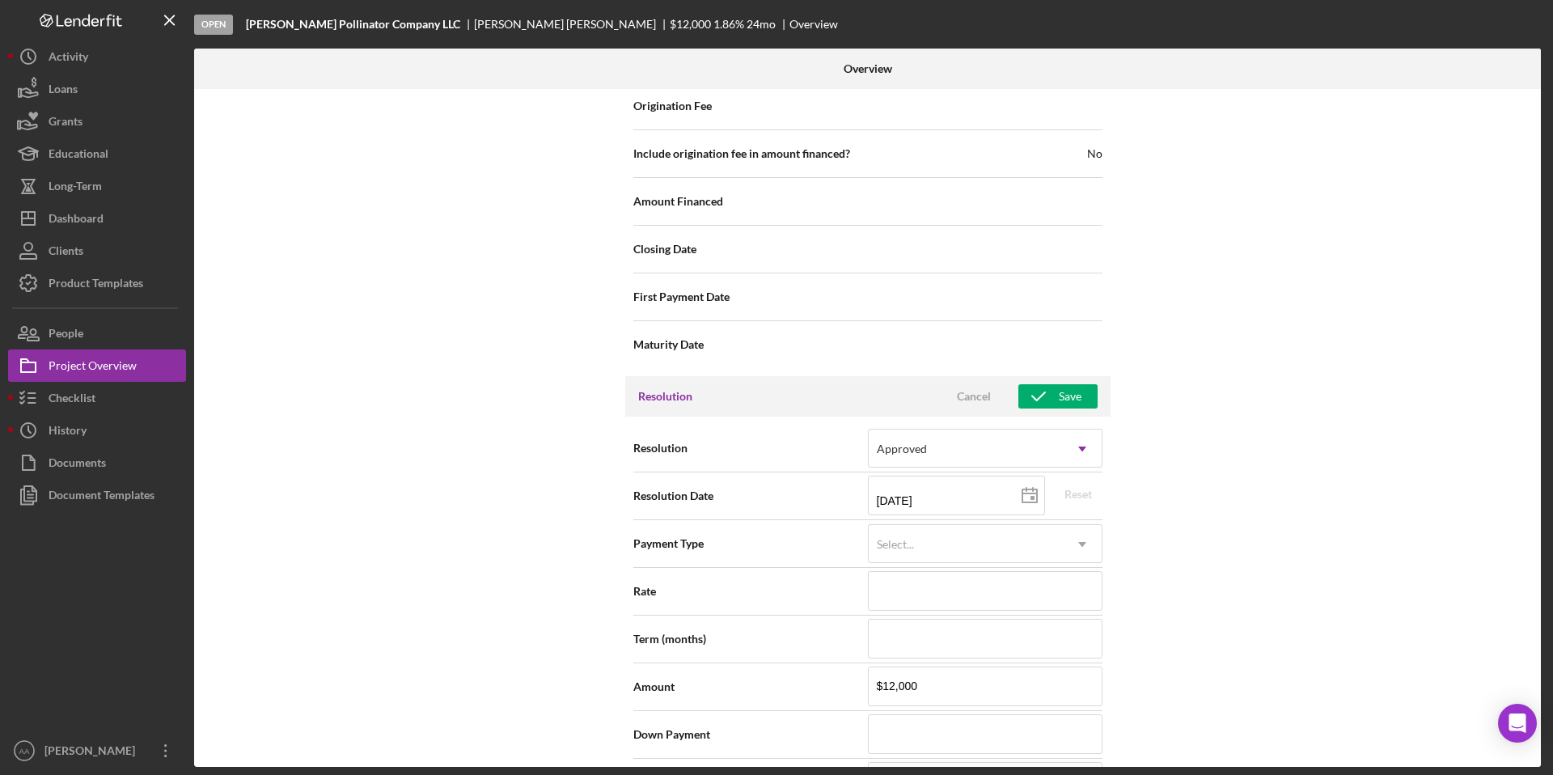
scroll to position [1705, 0]
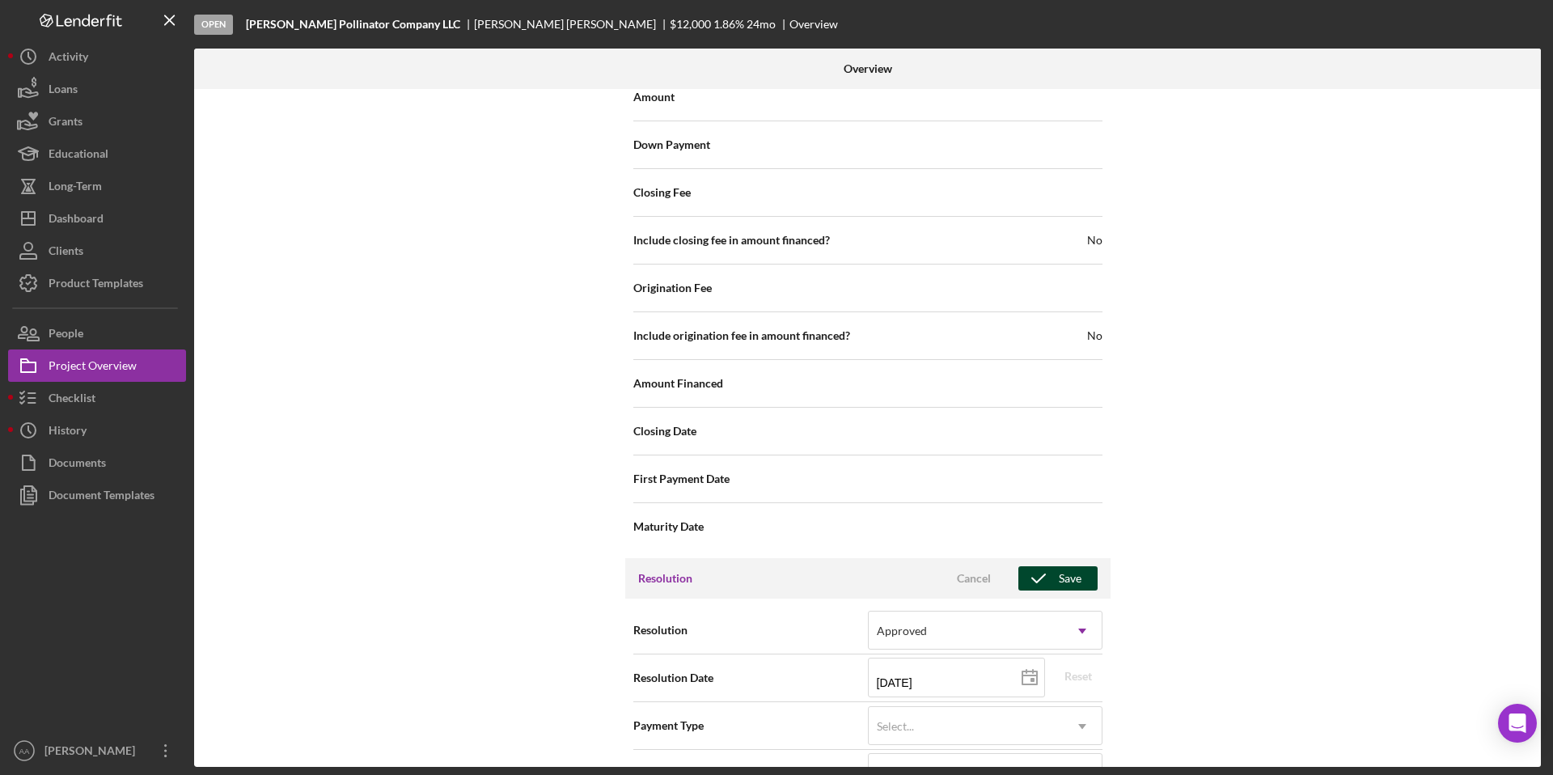
click at [1047, 569] on icon "button" at bounding box center [1038, 578] width 40 height 40
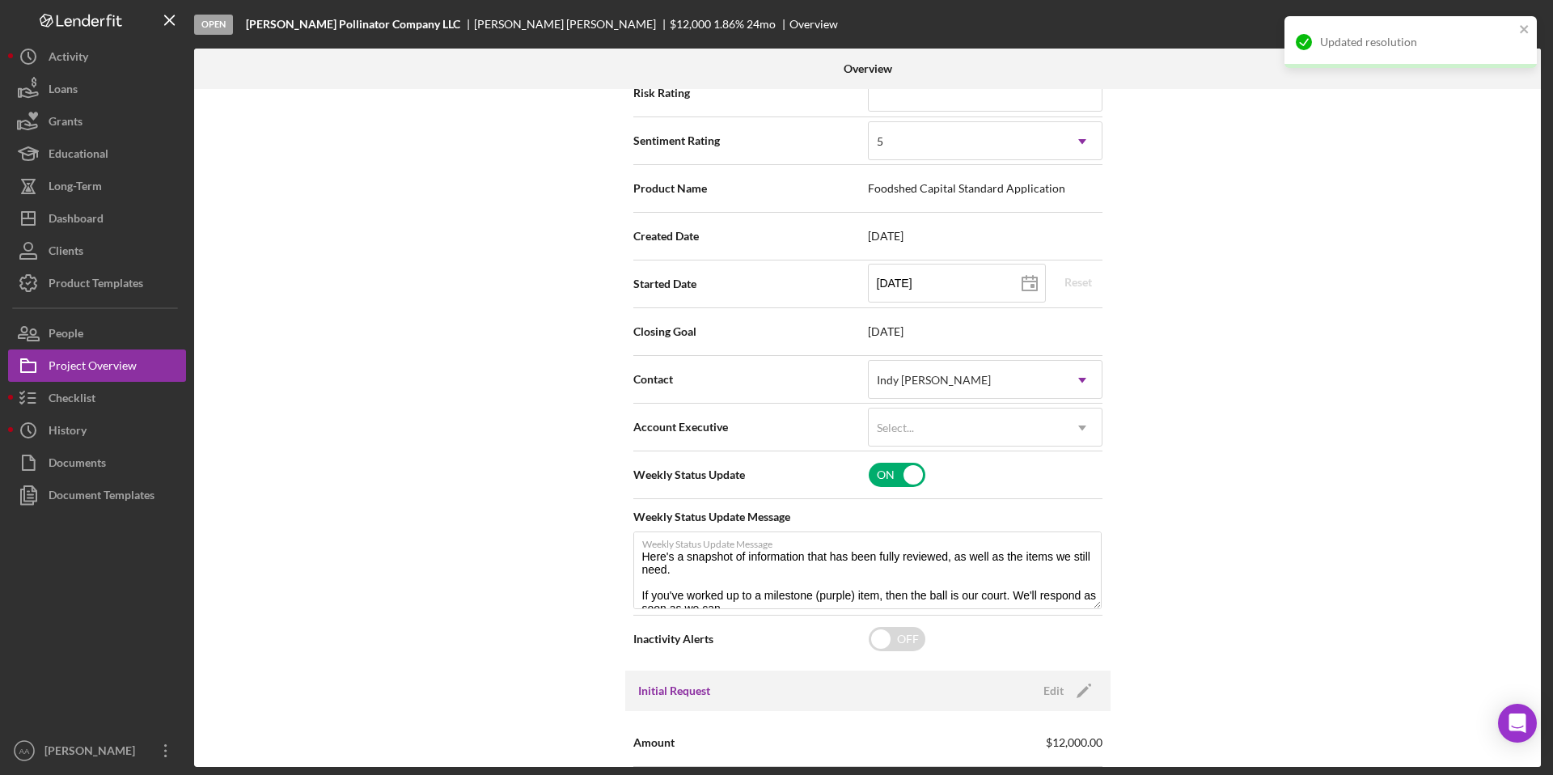
scroll to position [0, 0]
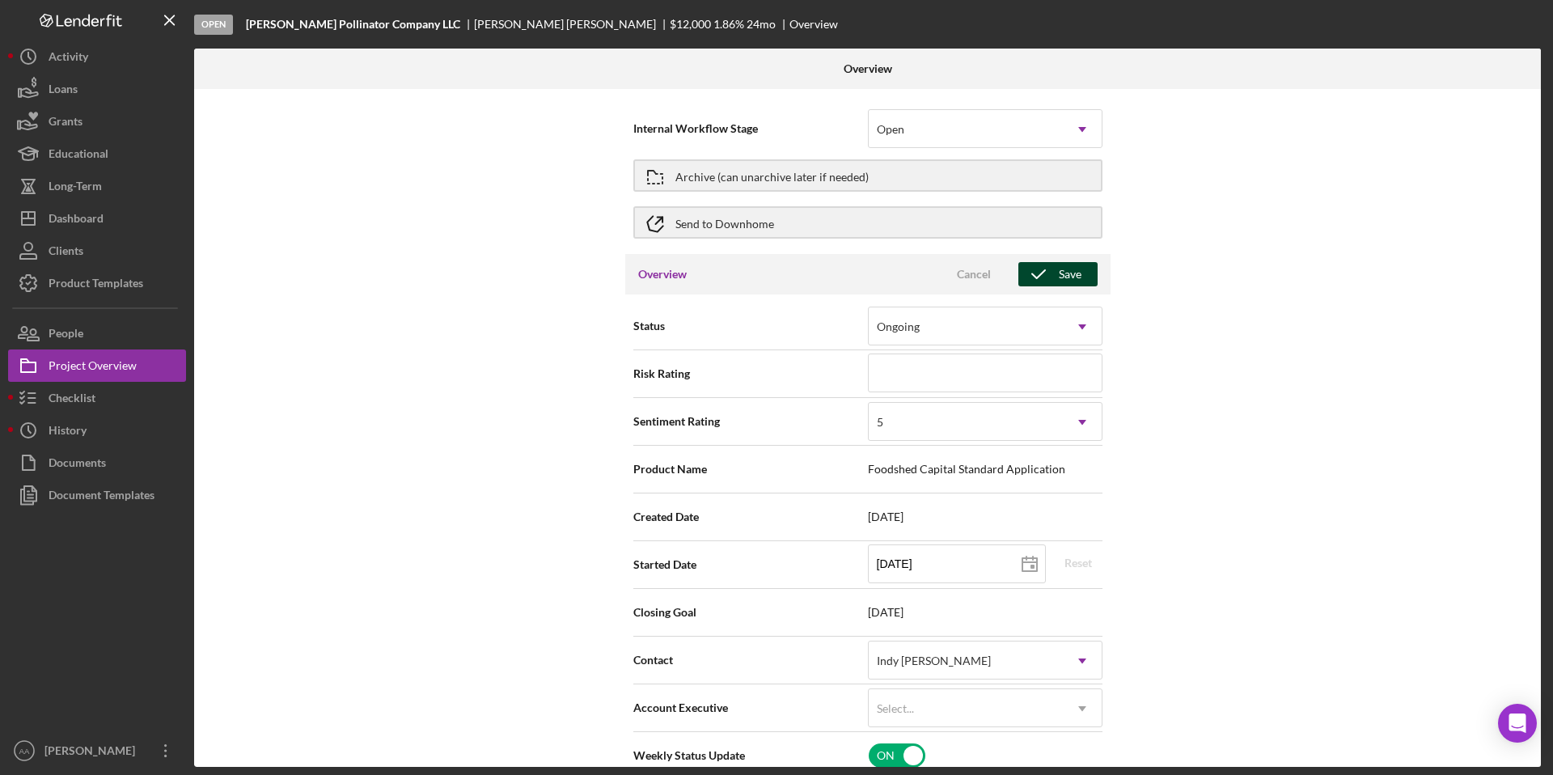
click at [1070, 275] on div "Save" at bounding box center [1069, 274] width 23 height 24
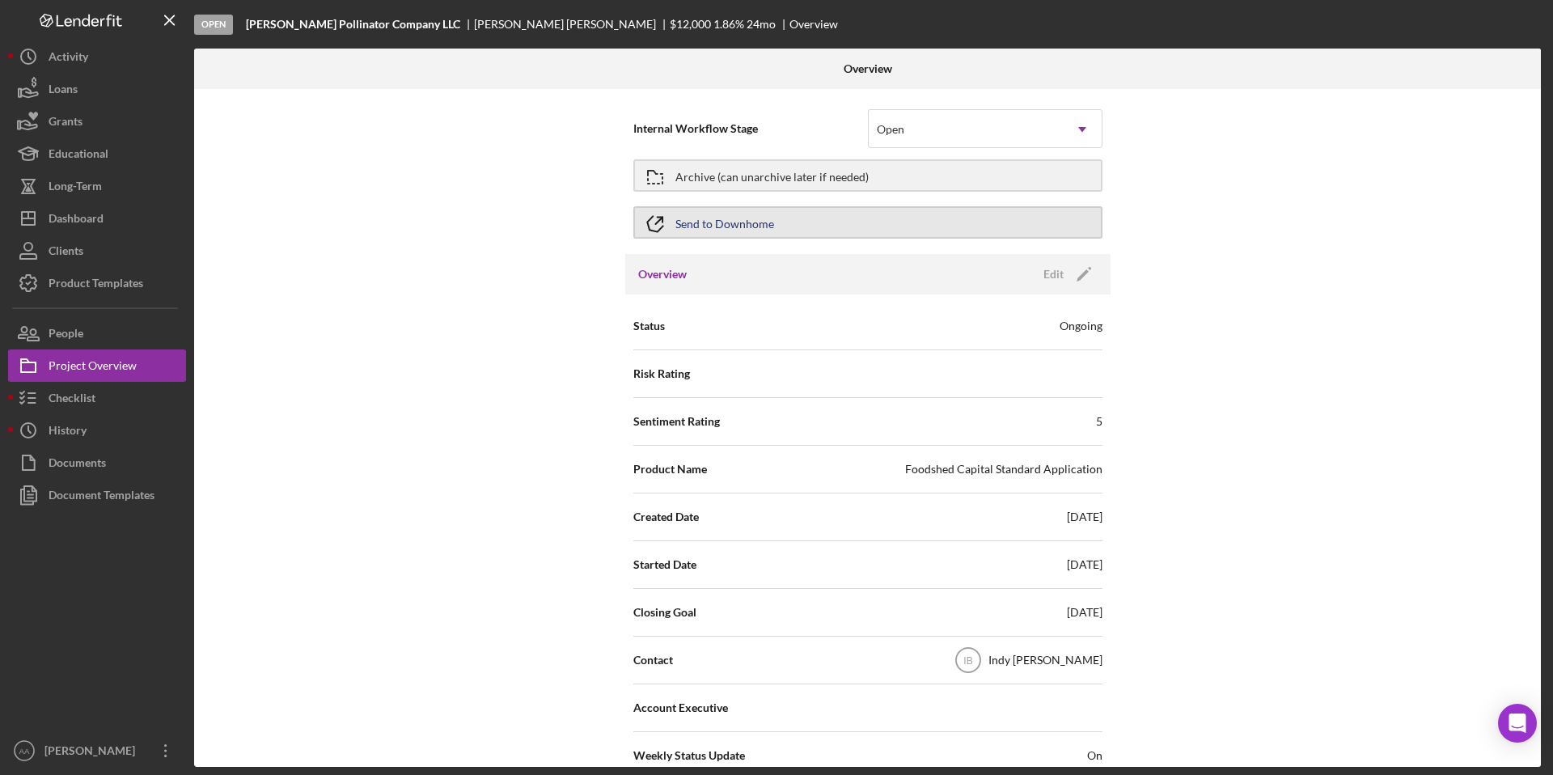
click at [970, 220] on button "Send to Downhome" at bounding box center [867, 222] width 469 height 32
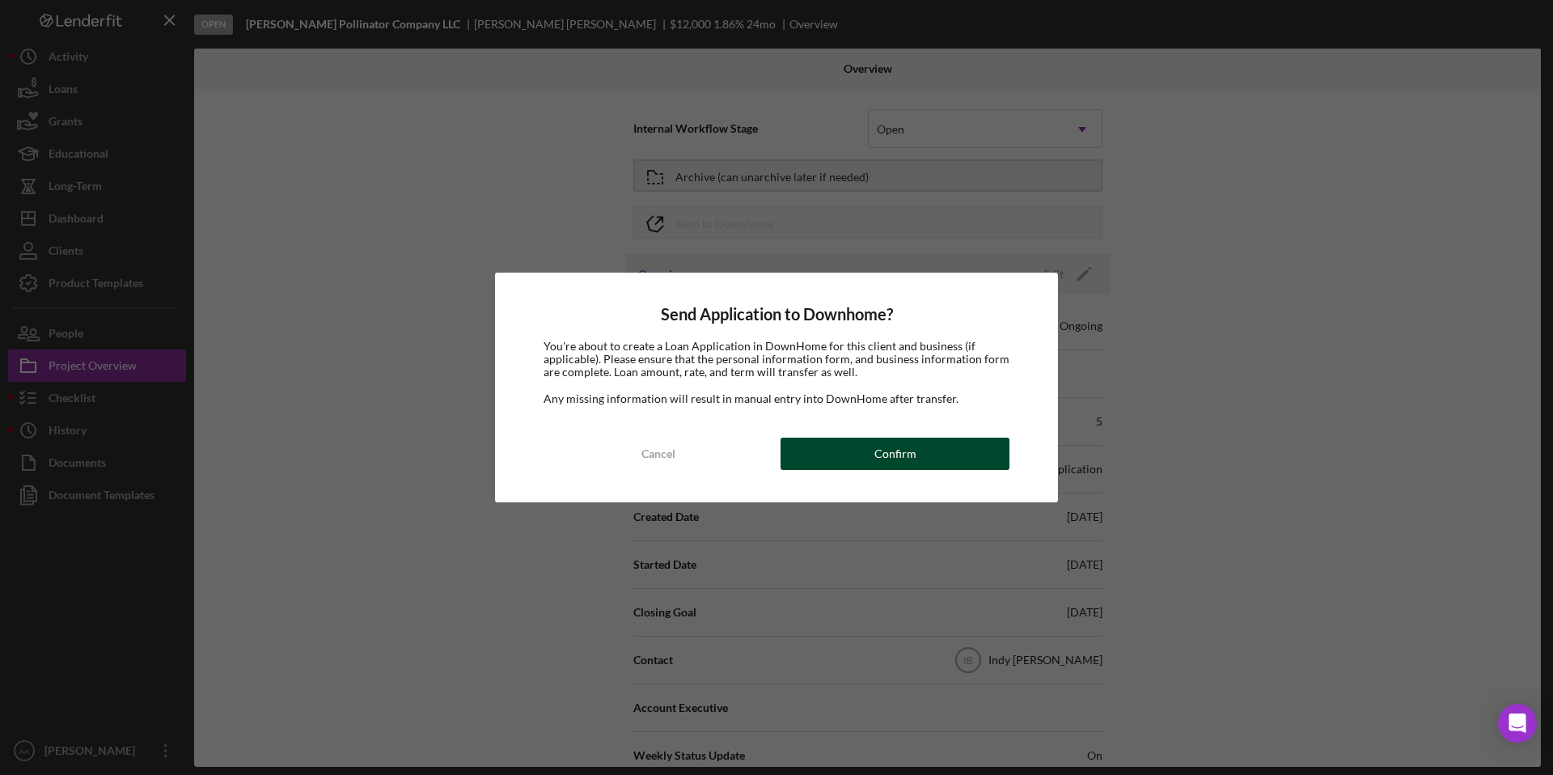
click at [889, 446] on div "Confirm" at bounding box center [895, 453] width 42 height 32
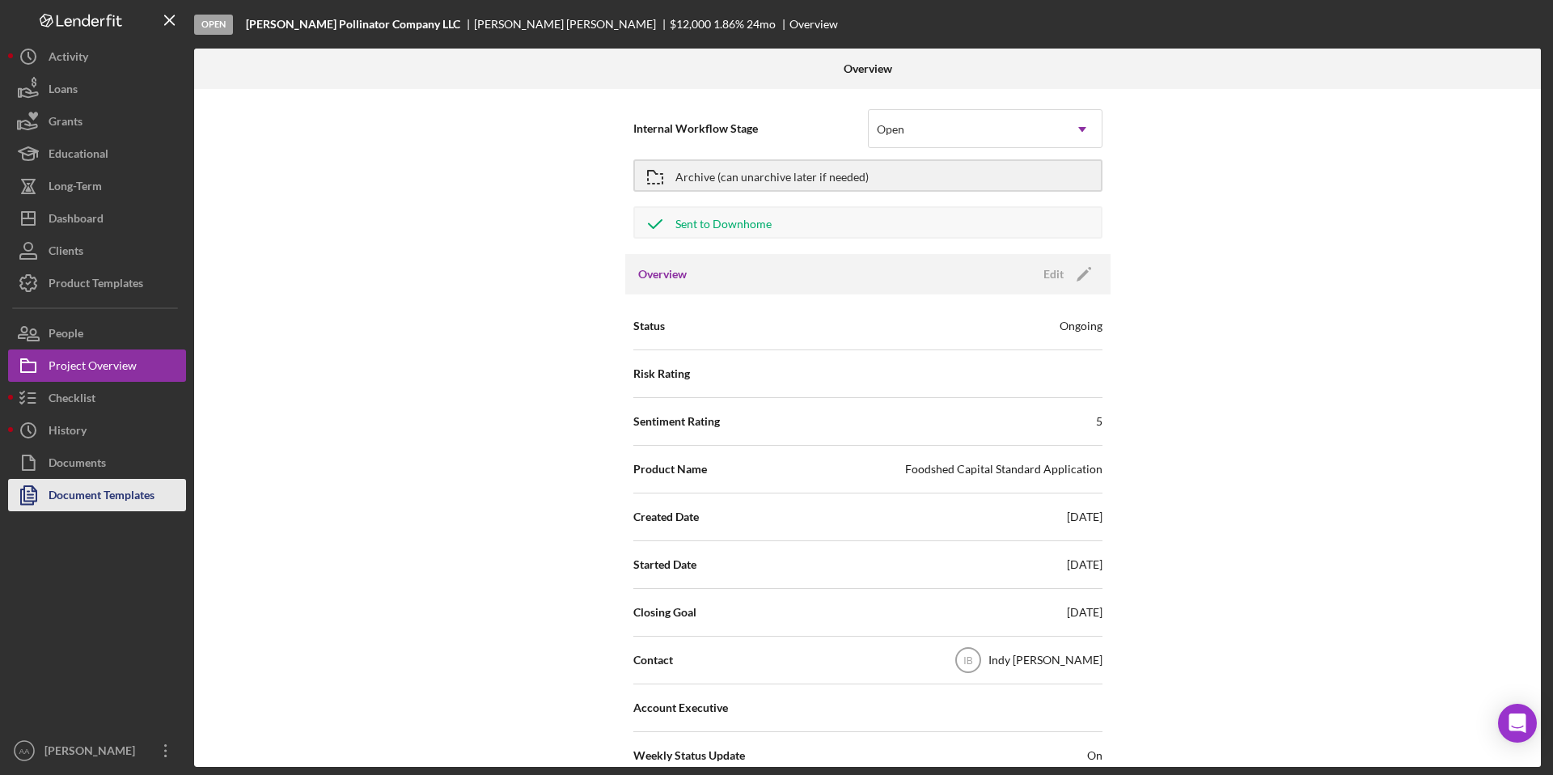
click at [83, 497] on div "Document Templates" at bounding box center [102, 497] width 106 height 36
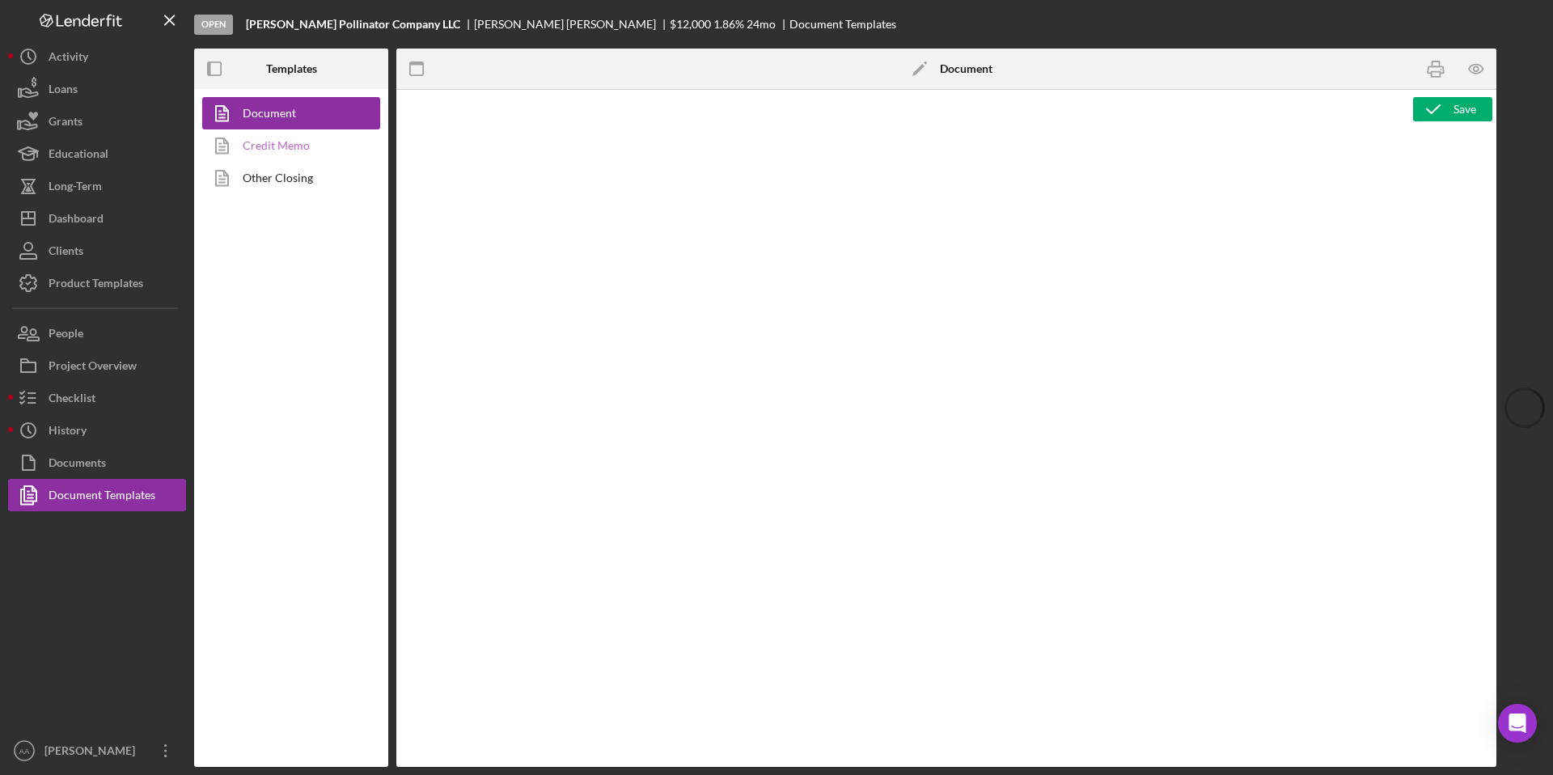
type textarea "<h1 style="text-align: left;">Resource Sheet</h1> <p class="p1">This resource s…"
click at [330, 150] on link "Credit Memo" at bounding box center [287, 145] width 170 height 32
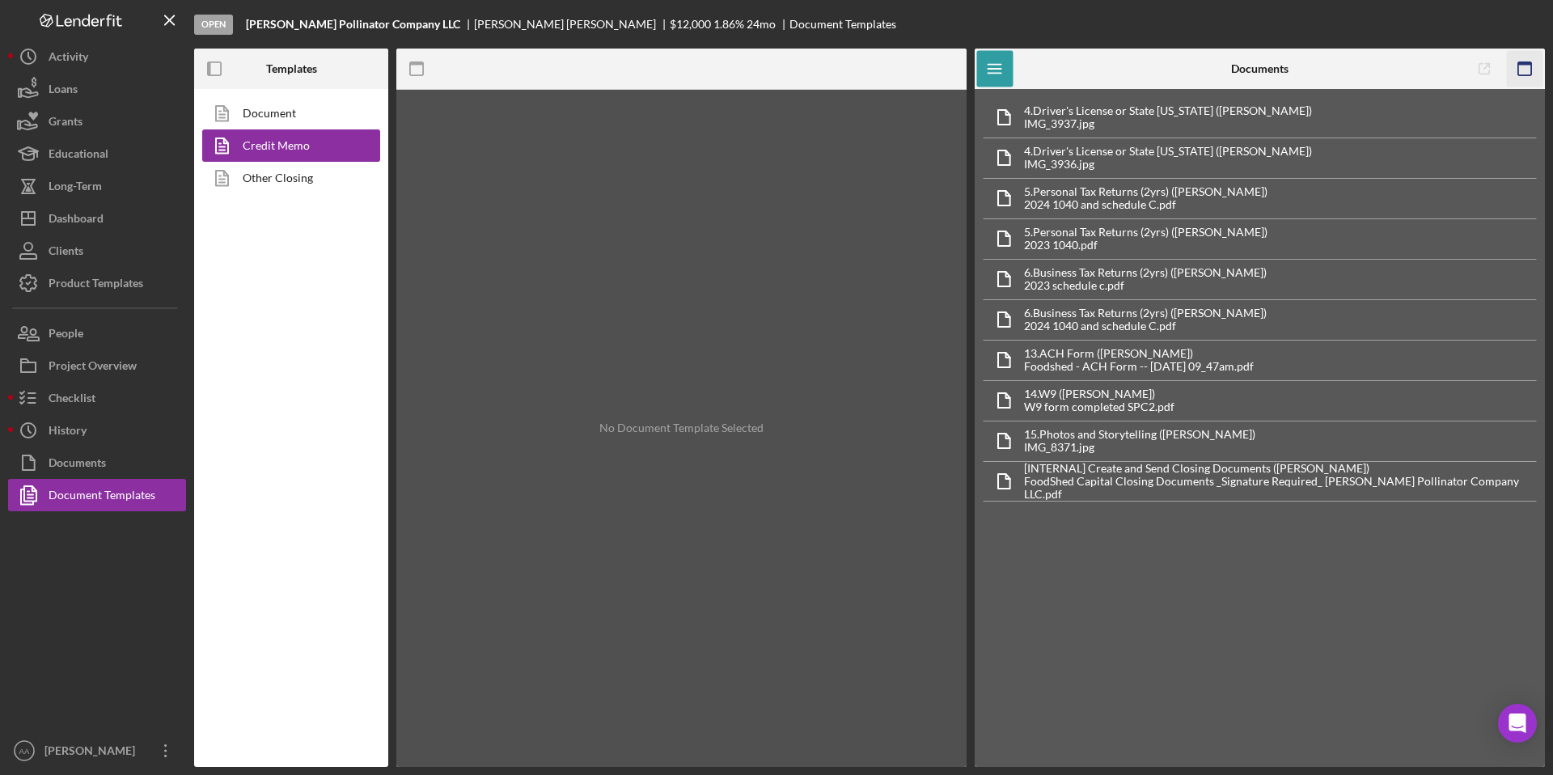
click at [1524, 64] on rect "button" at bounding box center [1524, 63] width 13 height 3
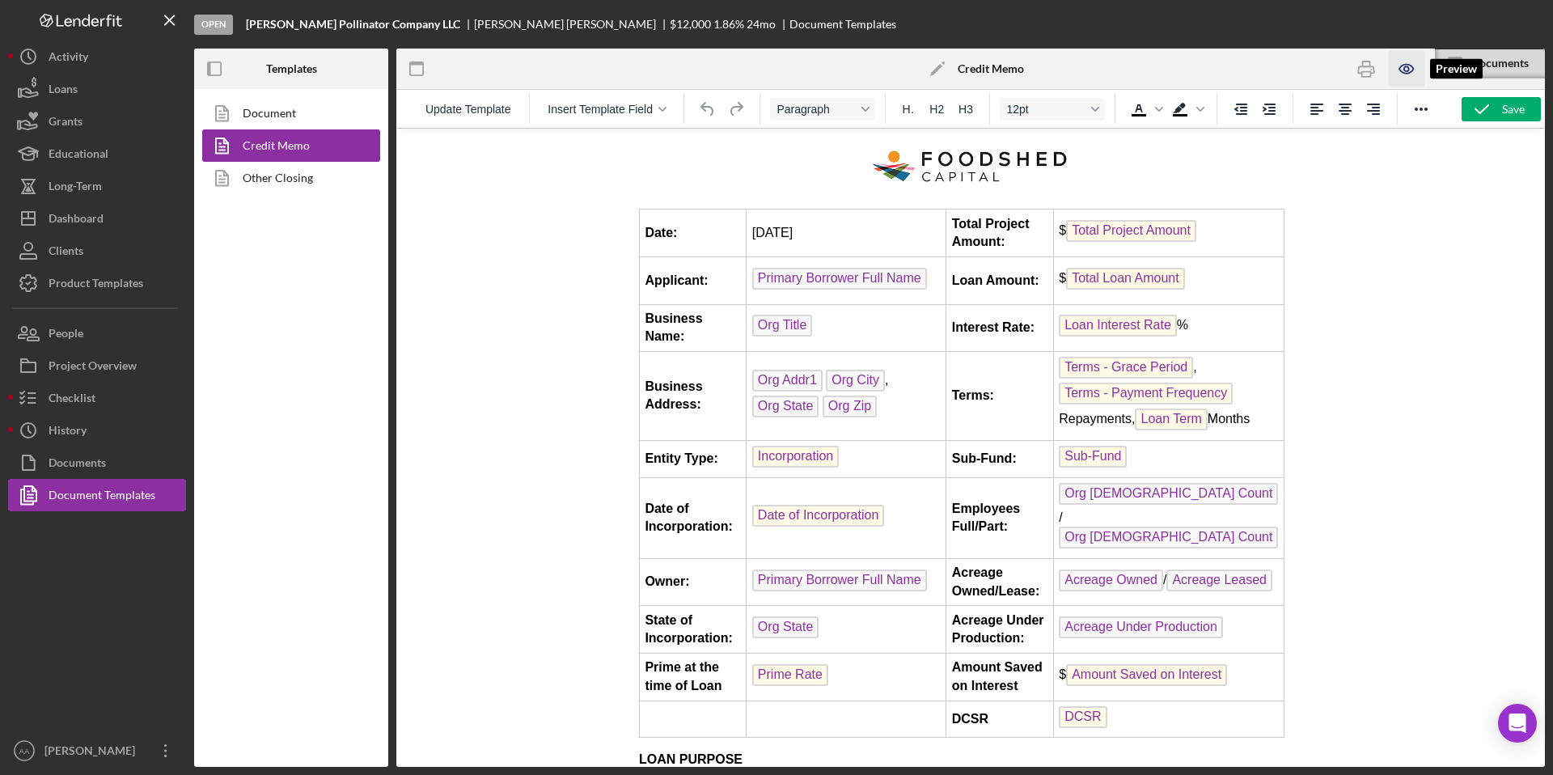
click at [1408, 70] on icon "button" at bounding box center [1406, 68] width 5 height 5
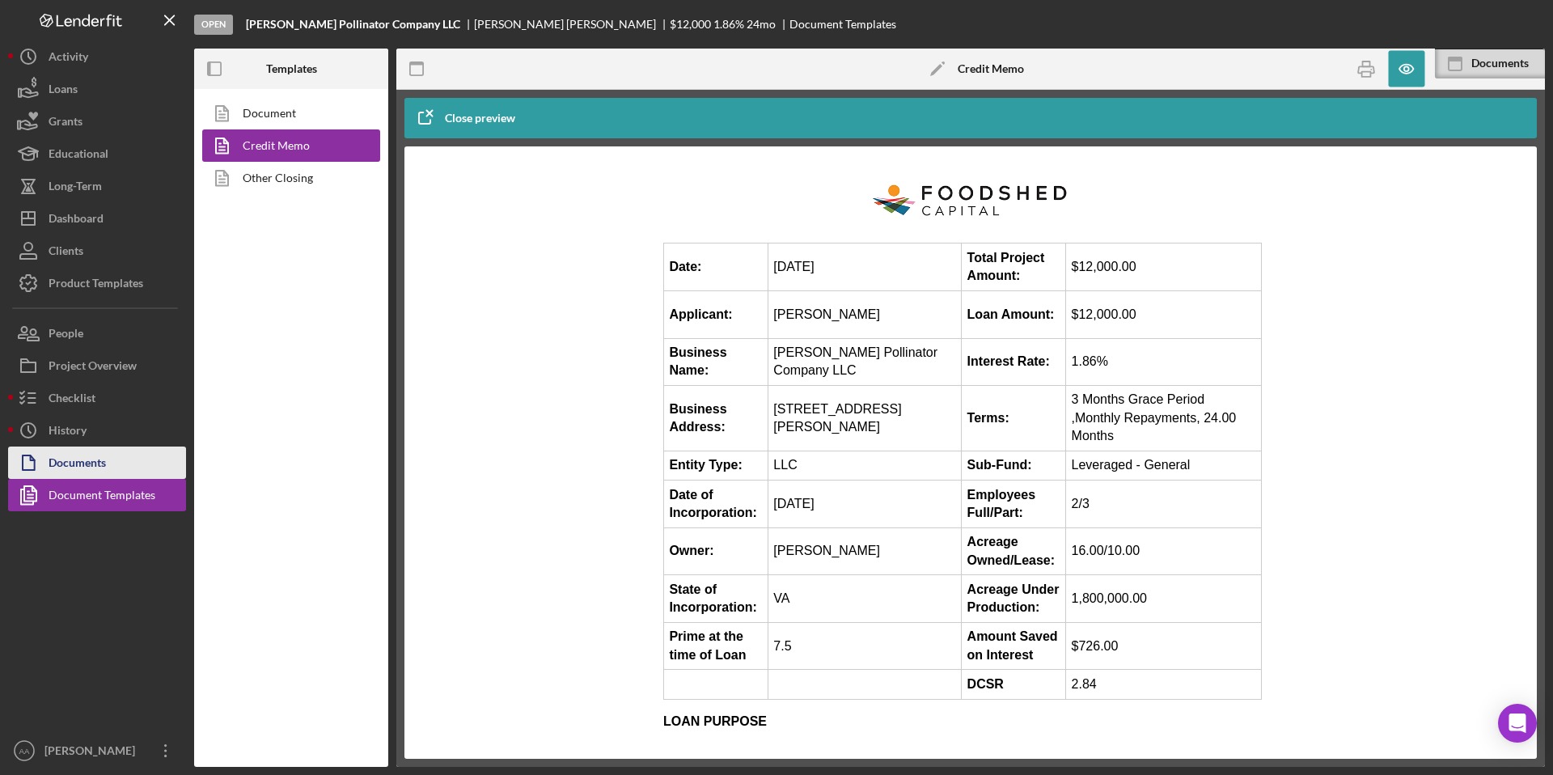
click at [99, 456] on div "Documents" at bounding box center [77, 464] width 57 height 36
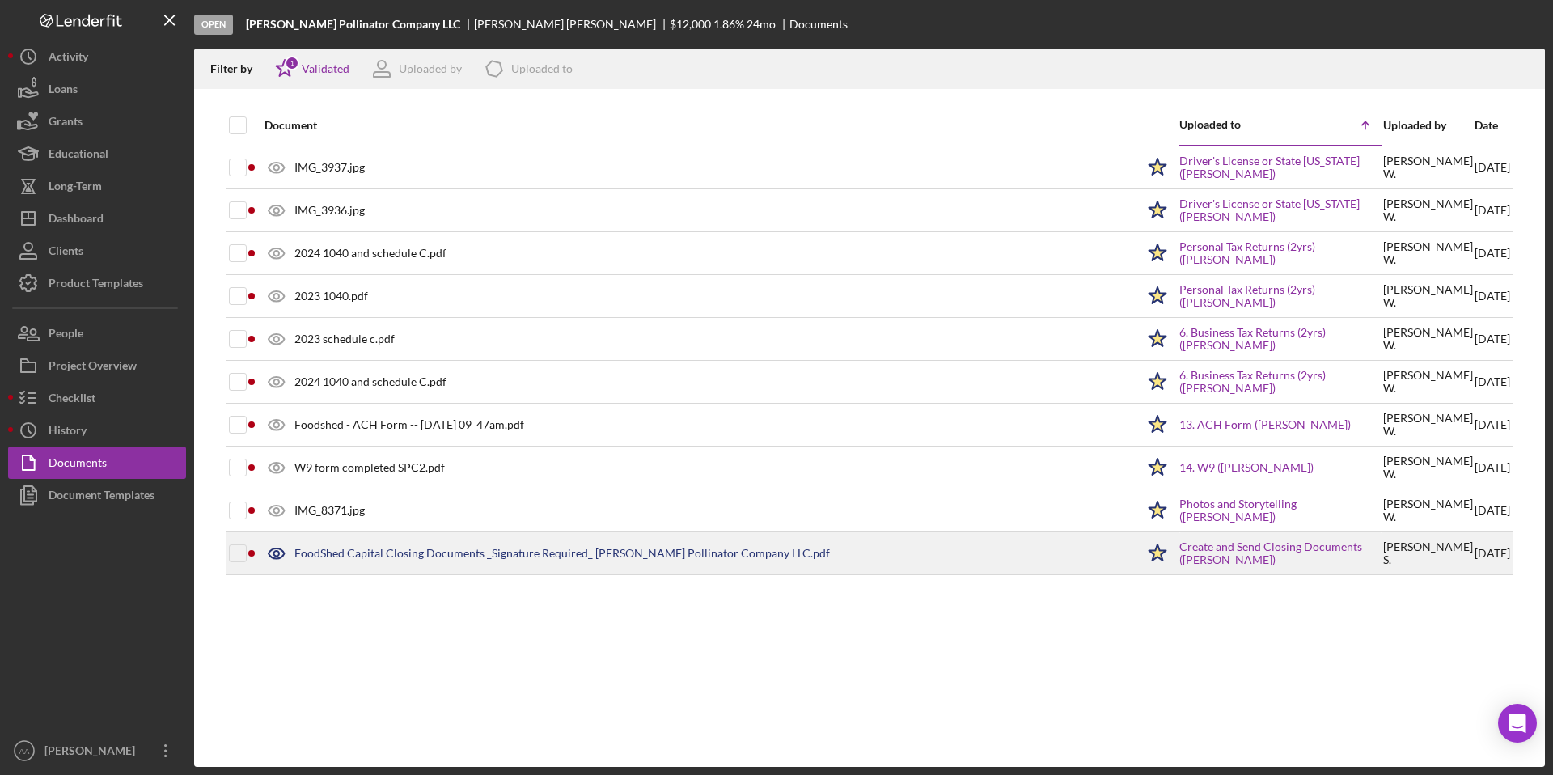
click at [467, 550] on div "FoodShed Capital Closing Documents _Signature Required_ Siller Pollinator Compa…" at bounding box center [561, 553] width 535 height 13
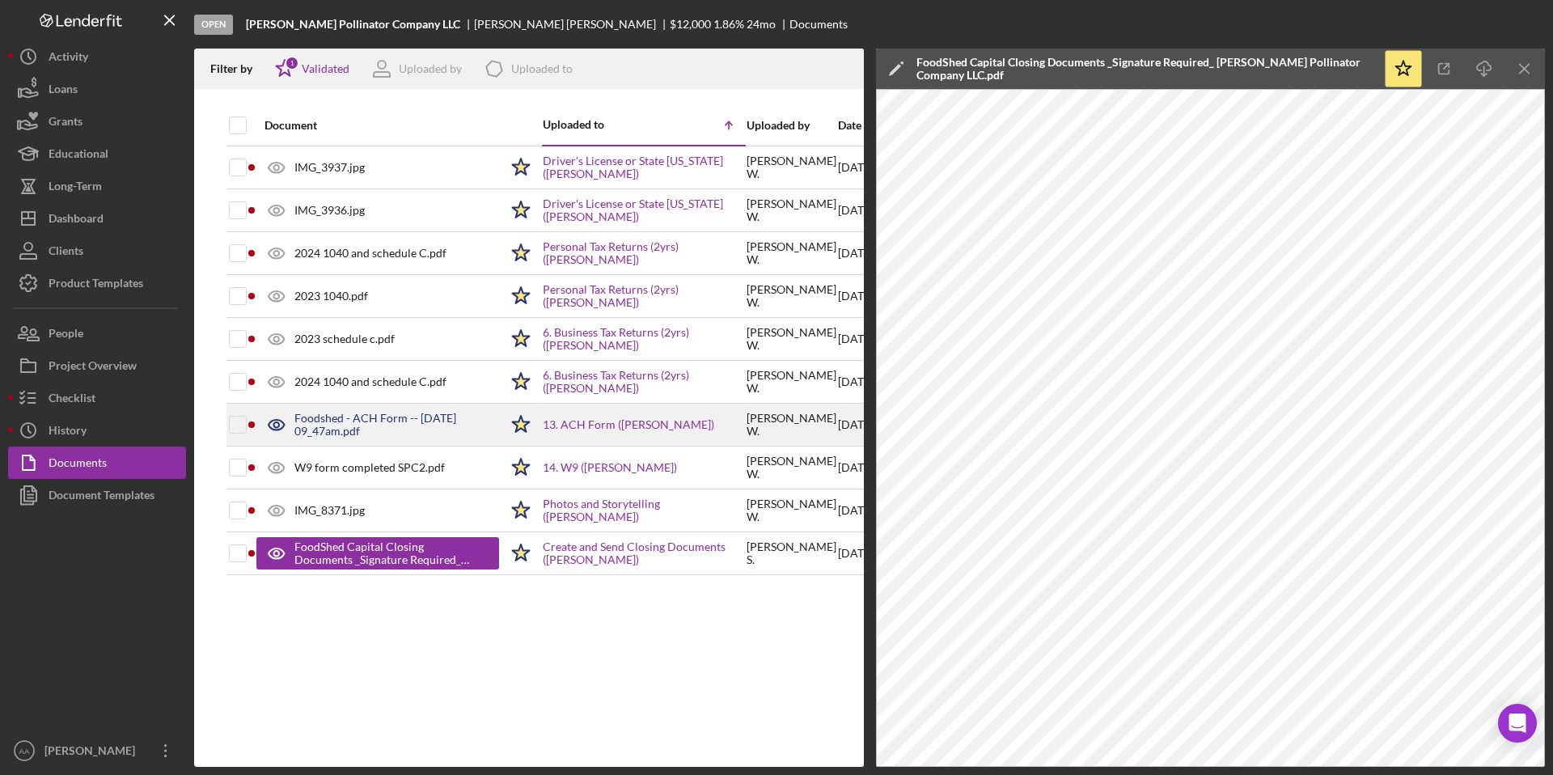
click at [401, 422] on div "Foodshed - ACH Form -- 2025-09-25 09_47am.pdf" at bounding box center [396, 425] width 205 height 26
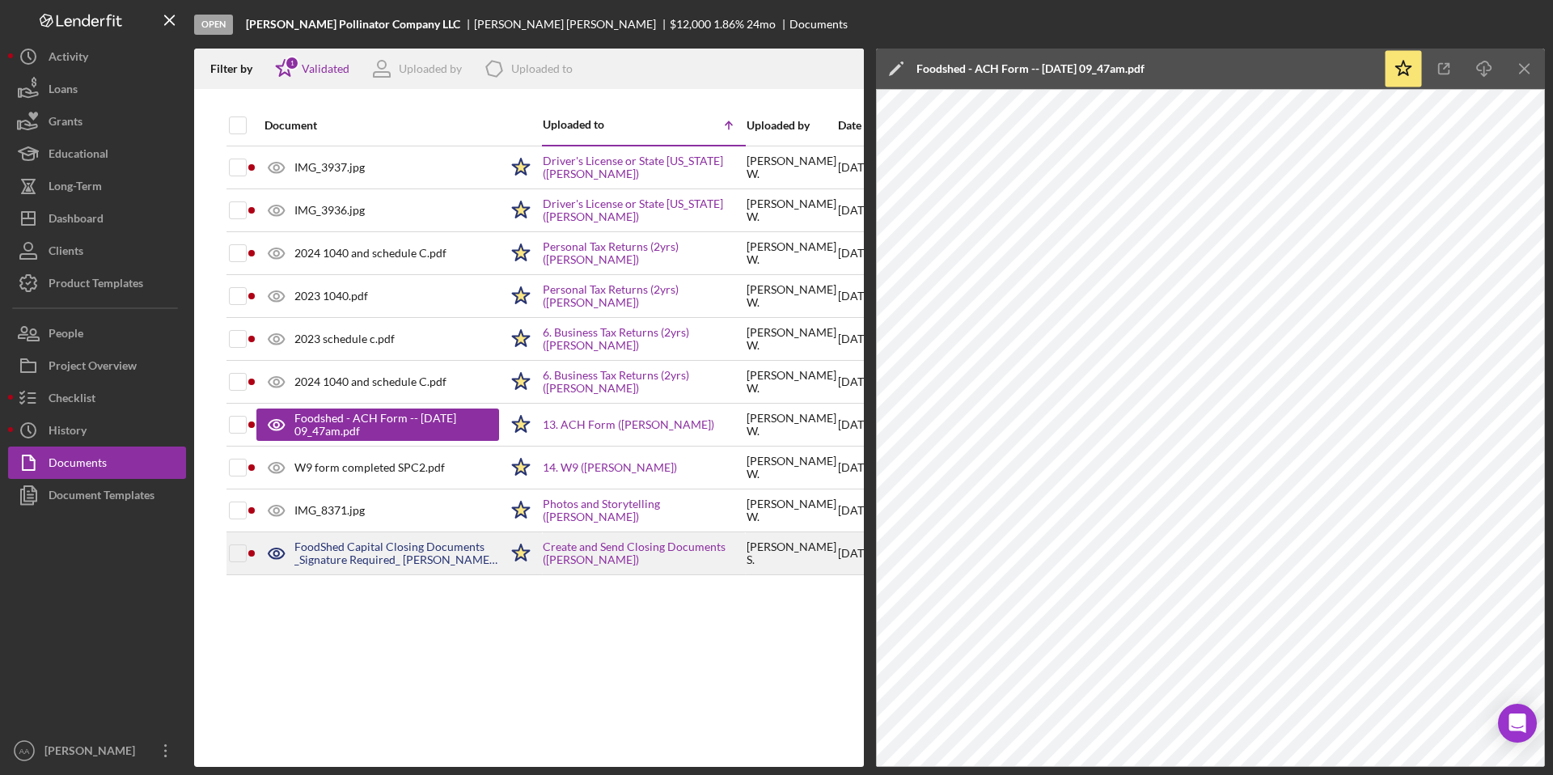
click at [387, 553] on div "FoodShed Capital Closing Documents _Signature Required_ Siller Pollinator Compa…" at bounding box center [396, 553] width 205 height 26
